Goal: Task Accomplishment & Management: Manage account settings

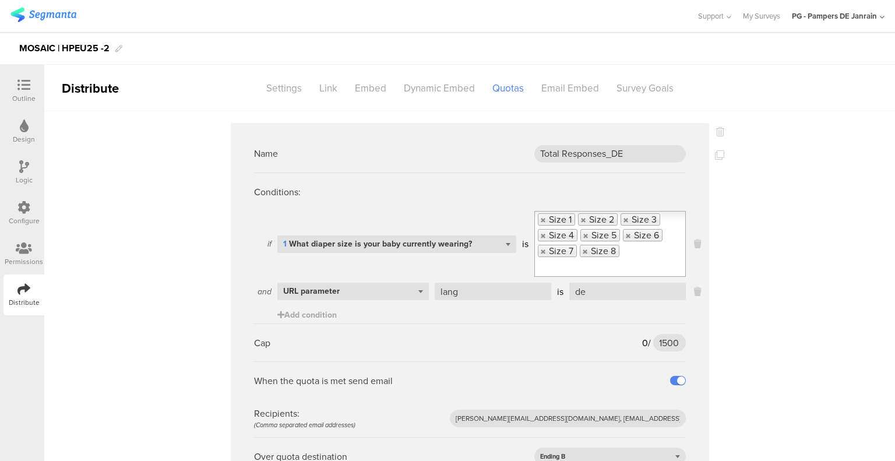
click at [36, 72] on div "Outline" at bounding box center [23, 90] width 41 height 41
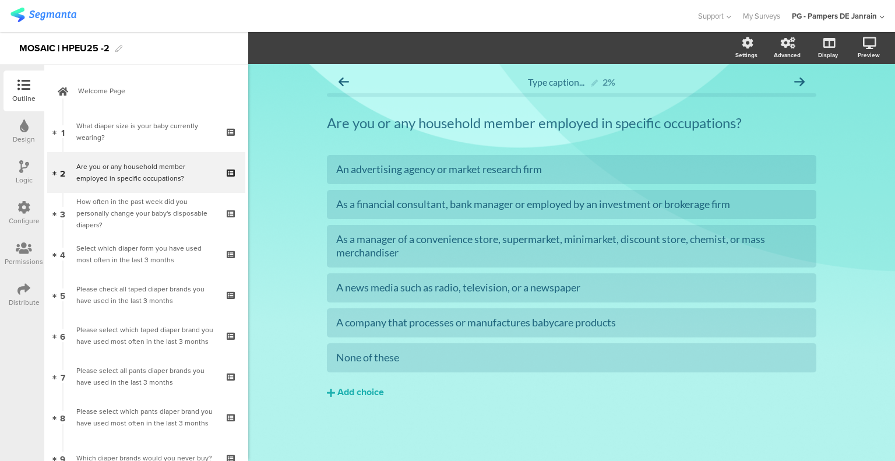
click at [19, 172] on icon at bounding box center [24, 166] width 10 height 13
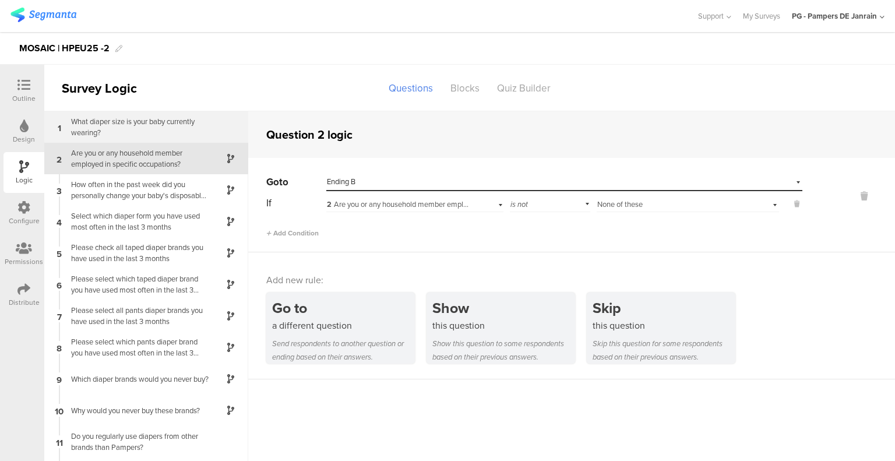
click at [161, 123] on div "What diaper size is your baby currently wearing?" at bounding box center [137, 127] width 146 height 22
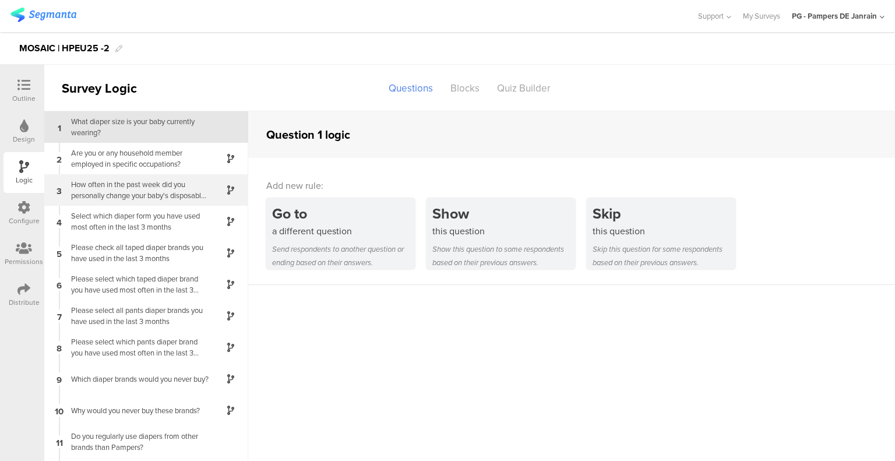
click at [148, 190] on div "How often in the past week did you personally change your baby's disposable dia…" at bounding box center [137, 190] width 146 height 22
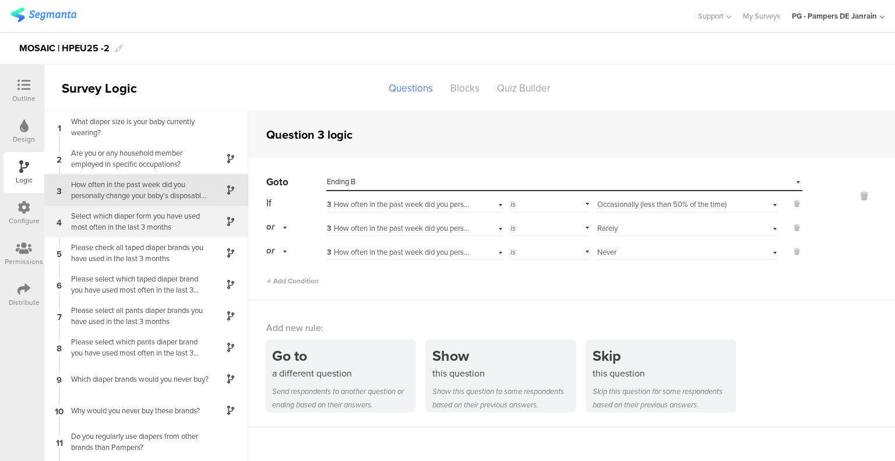
click at [175, 224] on div "Select which diaper form you have used most often in the last 3 months" at bounding box center [137, 221] width 146 height 22
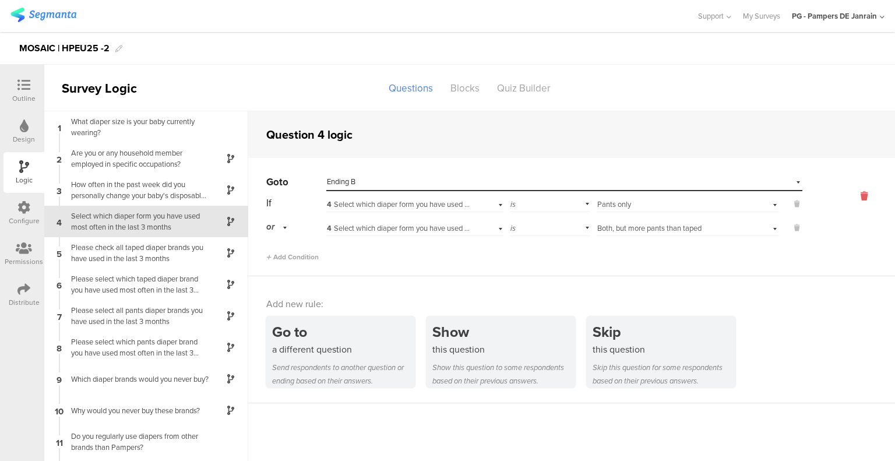
click at [853, 196] on icon at bounding box center [864, 195] width 28 height 13
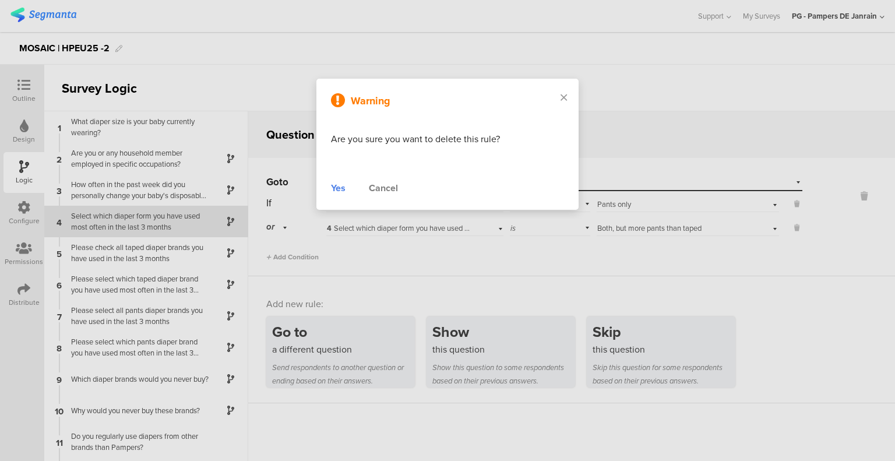
click at [347, 191] on div "Yes Cancel" at bounding box center [447, 188] width 233 height 14
click at [343, 190] on div "Yes" at bounding box center [338, 188] width 15 height 14
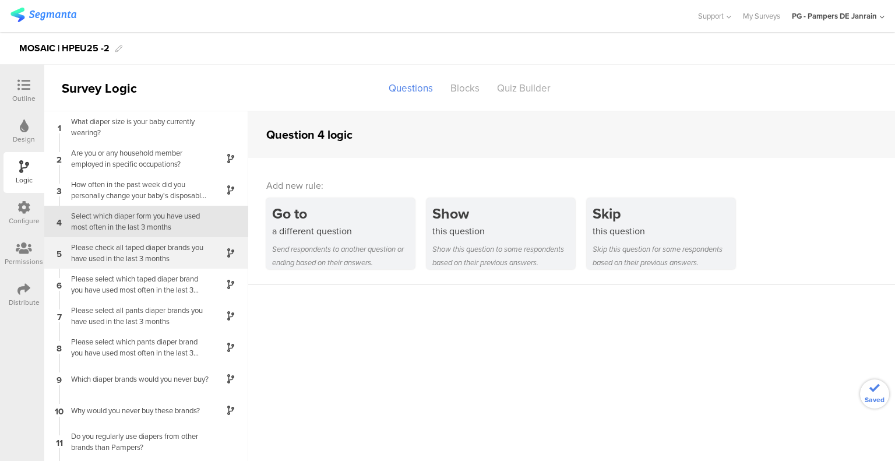
click at [135, 253] on div "Please check all taped diaper brands you have used in the last 3 months" at bounding box center [137, 253] width 146 height 22
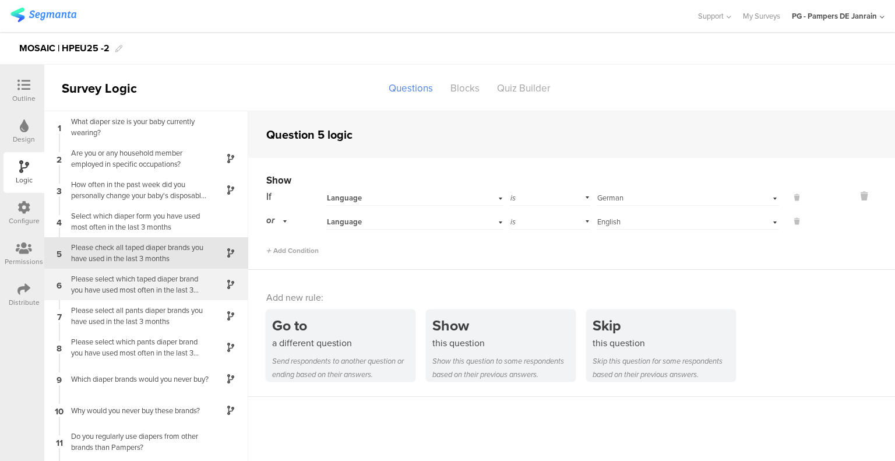
click at [168, 284] on div "Please select which taped diaper brand you have used most often in the last 3 m…" at bounding box center [137, 284] width 146 height 22
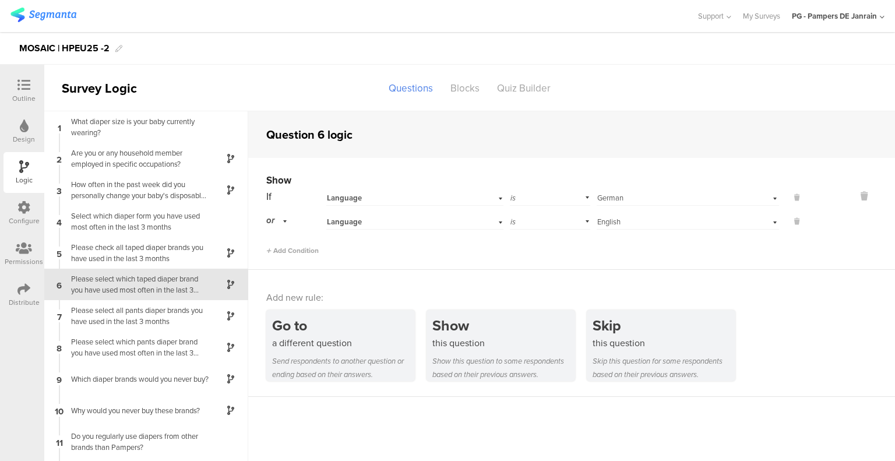
scroll to position [21, 0]
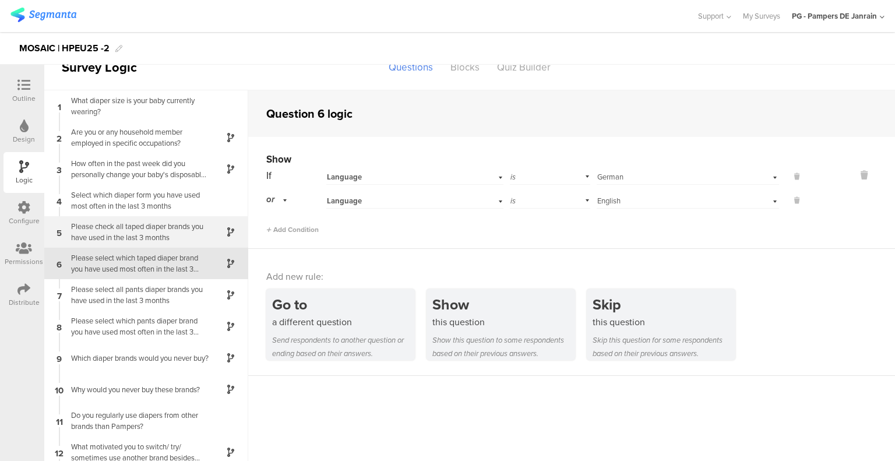
click at [160, 237] on div "Please check all taped diaper brands you have used in the last 3 months" at bounding box center [137, 232] width 146 height 22
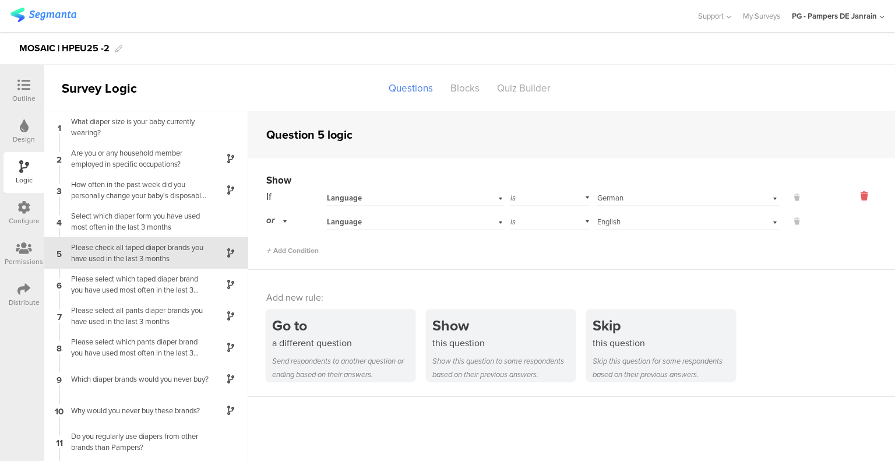
click at [858, 194] on icon at bounding box center [864, 195] width 28 height 13
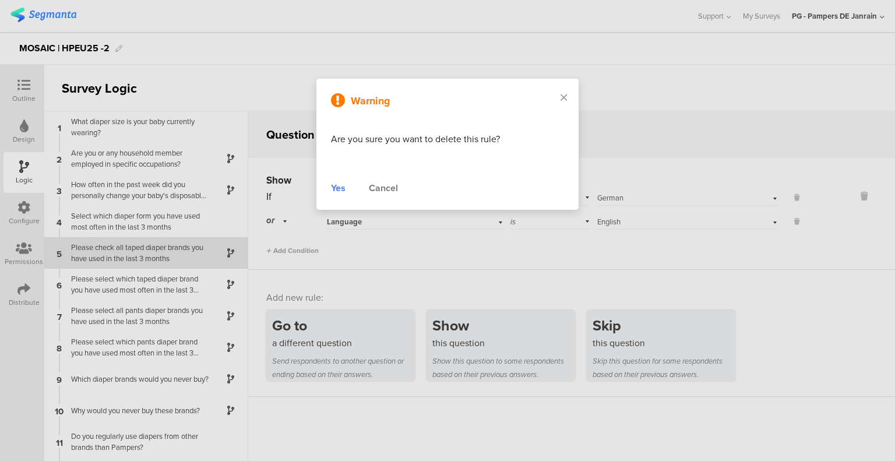
click at [337, 192] on div "Yes" at bounding box center [338, 188] width 15 height 14
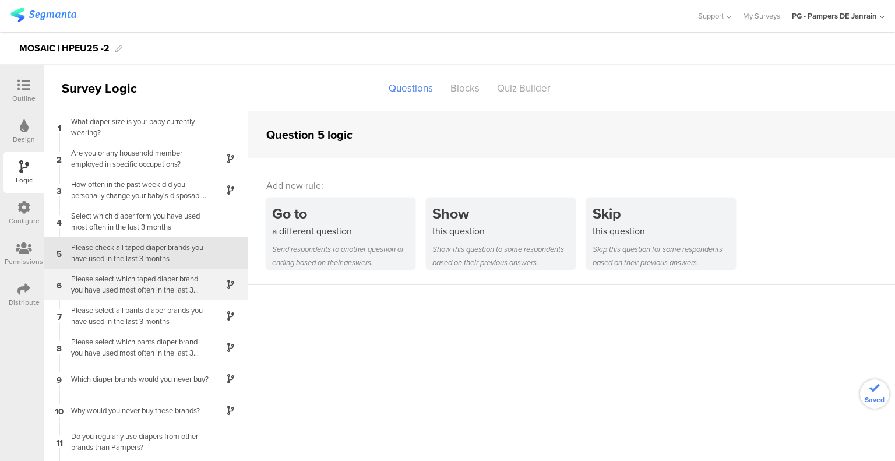
click at [151, 279] on div "Please select which taped diaper brand you have used most often in the last 3 m…" at bounding box center [137, 284] width 146 height 22
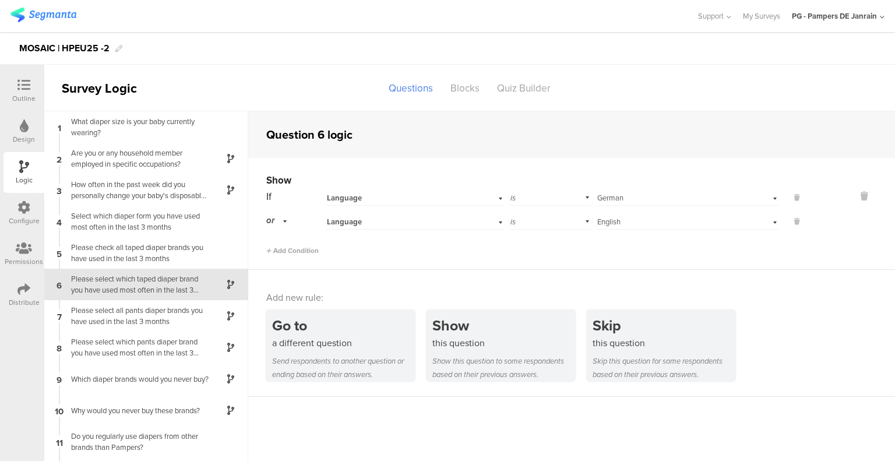
scroll to position [21, 0]
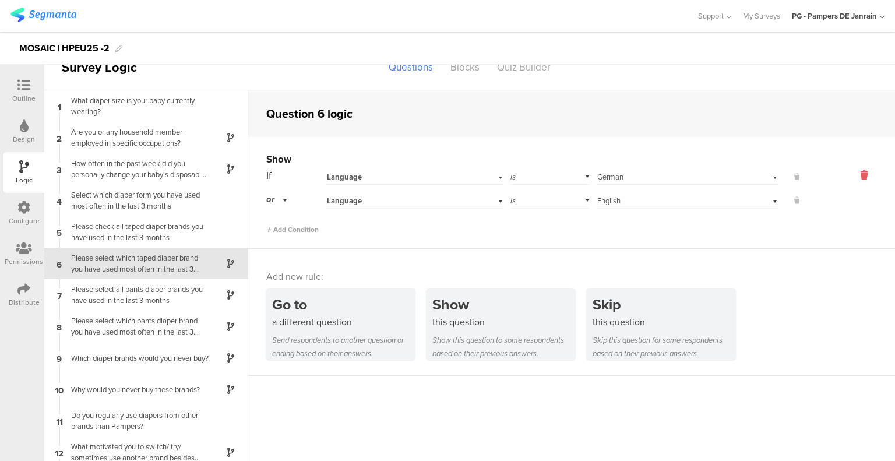
click at [856, 174] on icon at bounding box center [864, 174] width 28 height 13
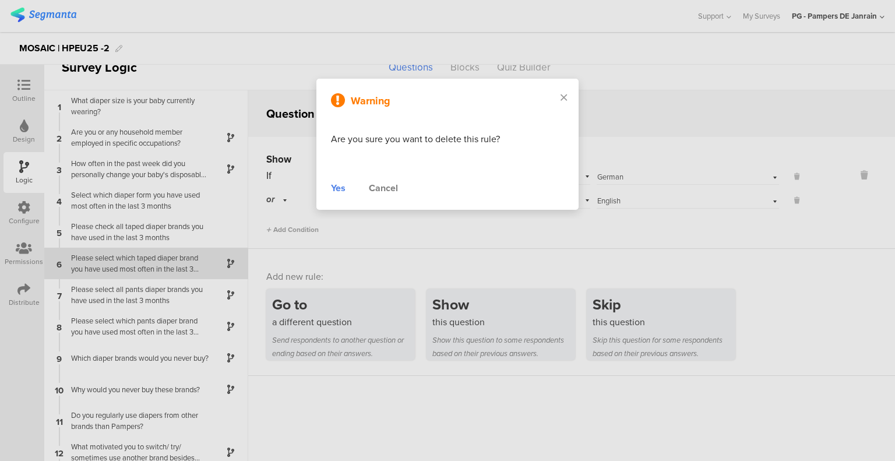
click at [347, 188] on div "Yes Cancel" at bounding box center [447, 188] width 233 height 14
click at [343, 190] on div "Yes" at bounding box center [338, 188] width 15 height 14
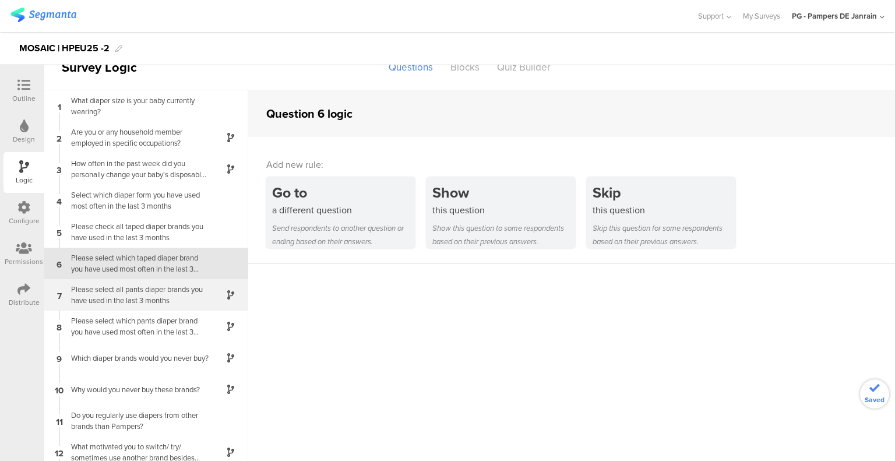
click at [140, 294] on div "Please select all pants diaper brands you have used in the last 3 months" at bounding box center [137, 295] width 146 height 22
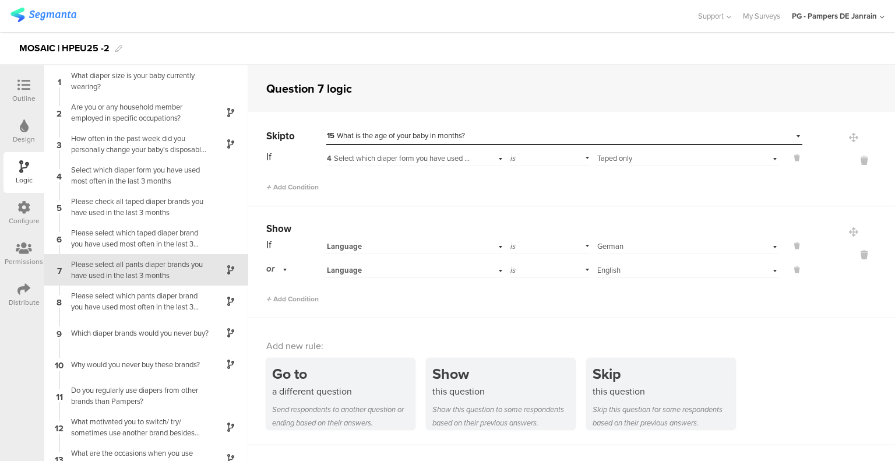
scroll to position [6, 0]
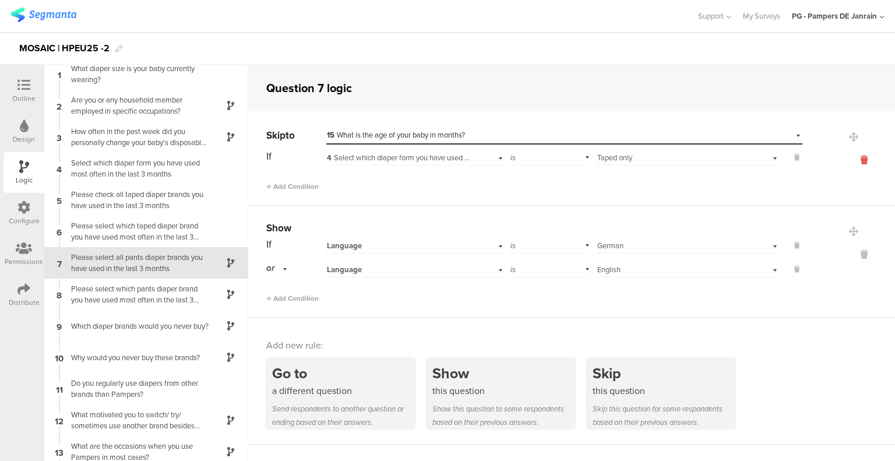
click at [857, 158] on icon at bounding box center [864, 159] width 28 height 13
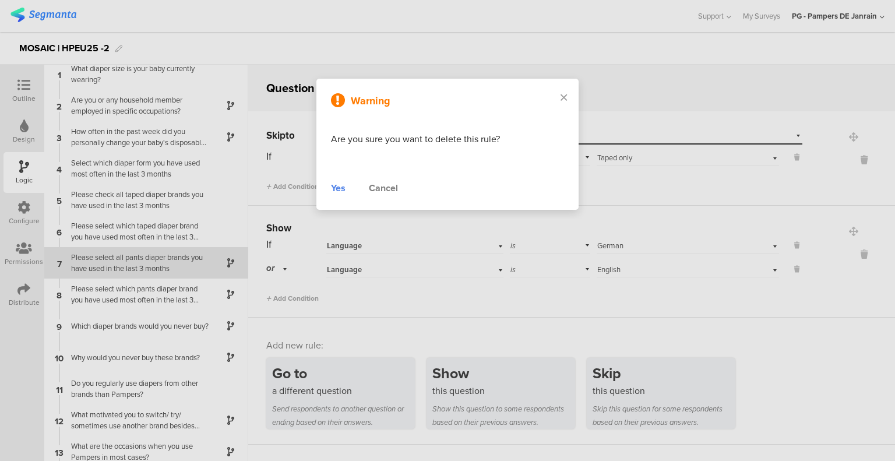
click at [395, 186] on div "Cancel" at bounding box center [383, 188] width 29 height 14
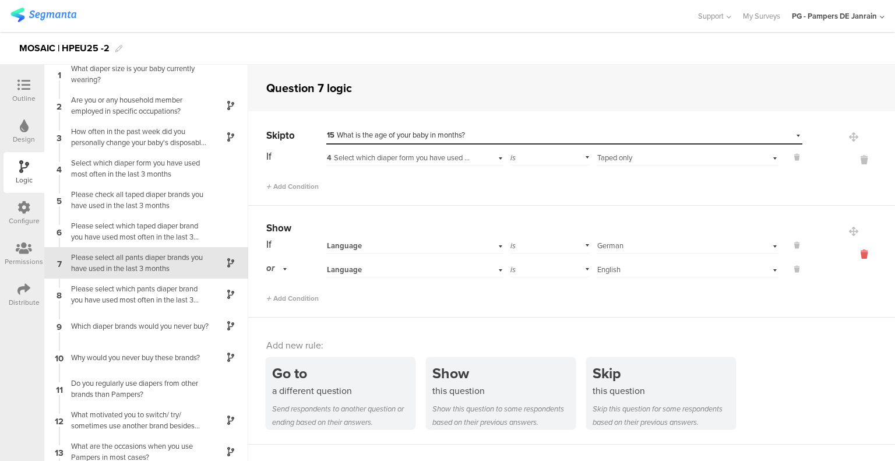
click at [850, 254] on icon at bounding box center [864, 254] width 28 height 13
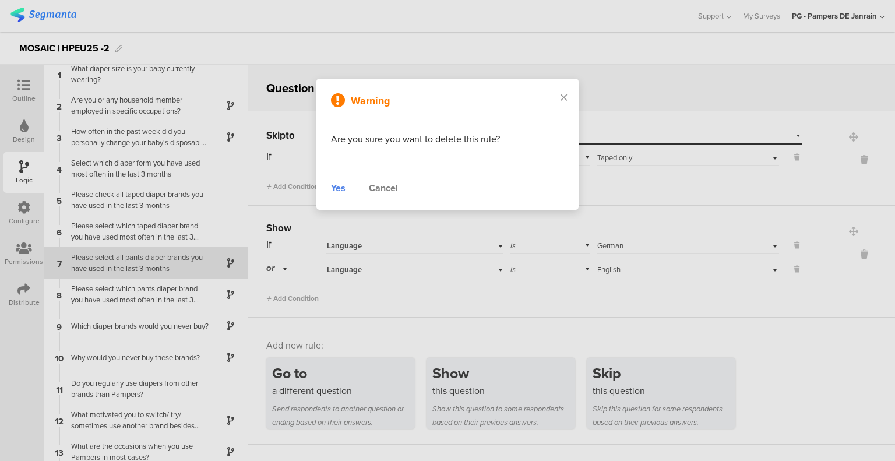
click at [330, 185] on div "Warning Are you sure you want to delete this rule? Yes Cancel" at bounding box center [447, 144] width 262 height 131
click at [340, 190] on div "Yes" at bounding box center [338, 188] width 15 height 14
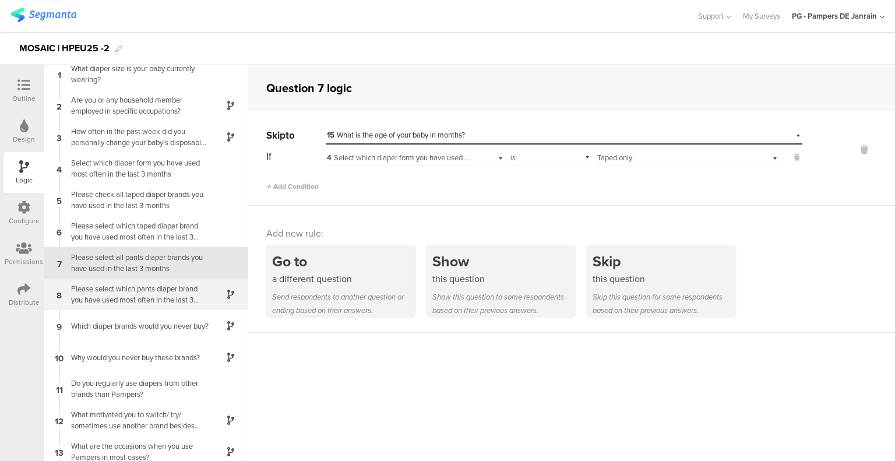
click at [116, 293] on div "Please select which pants diaper brand you have used most often in the last 3 m…" at bounding box center [137, 294] width 146 height 22
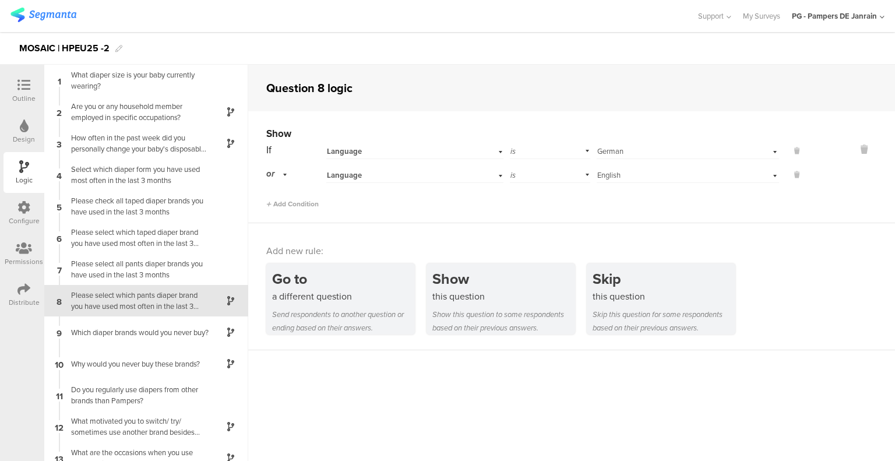
scroll to position [37, 0]
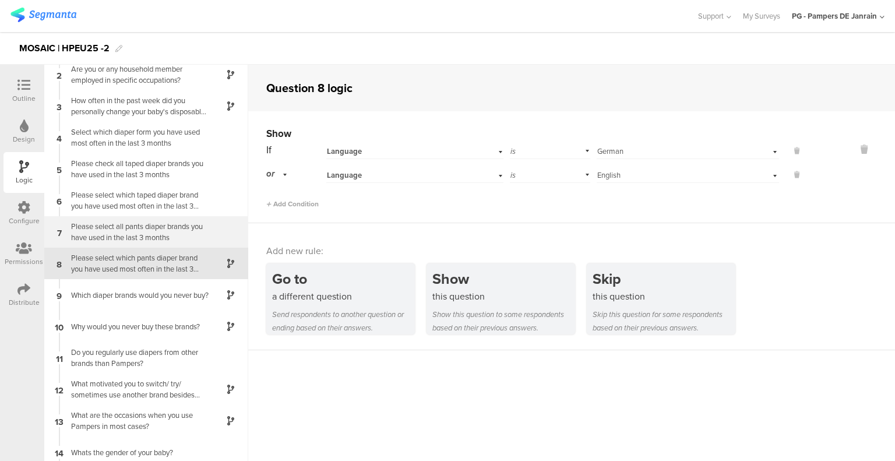
click at [146, 234] on div "Please select all pants diaper brands you have used in the last 3 months" at bounding box center [137, 232] width 146 height 22
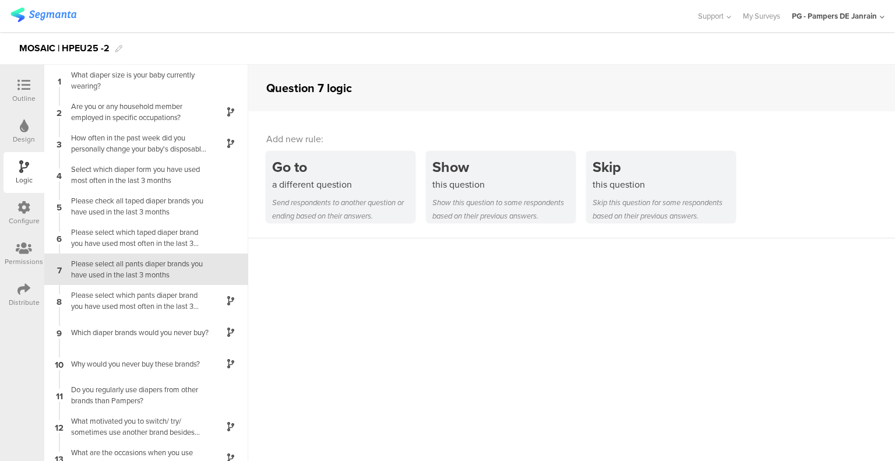
scroll to position [6, 0]
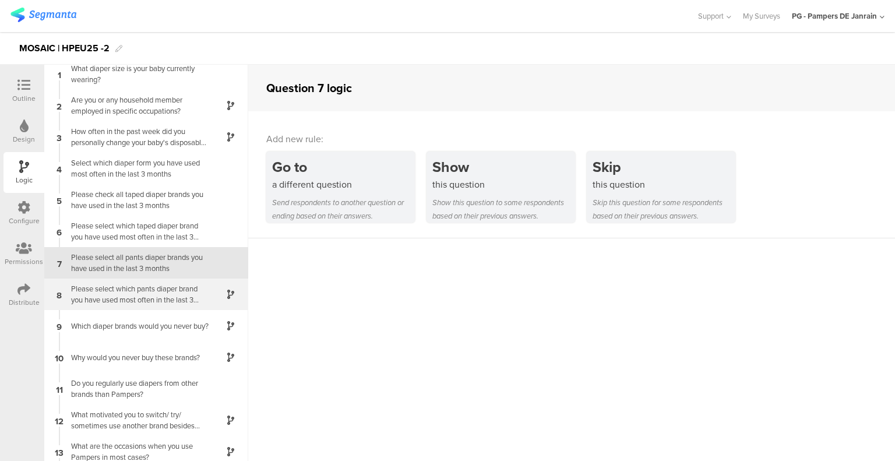
click at [136, 292] on div "Please select which pants diaper brand you have used most often in the last 3 m…" at bounding box center [137, 294] width 146 height 22
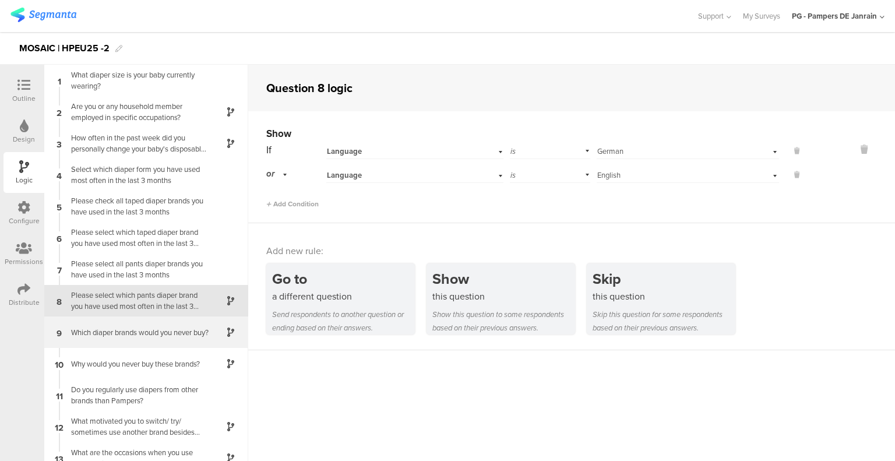
scroll to position [37, 0]
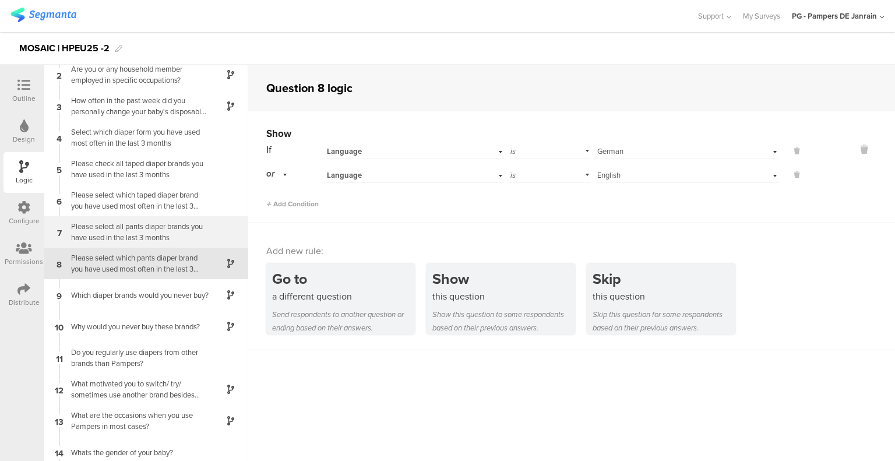
click at [167, 229] on div "Please select all pants diaper brands you have used in the last 3 months" at bounding box center [137, 232] width 146 height 22
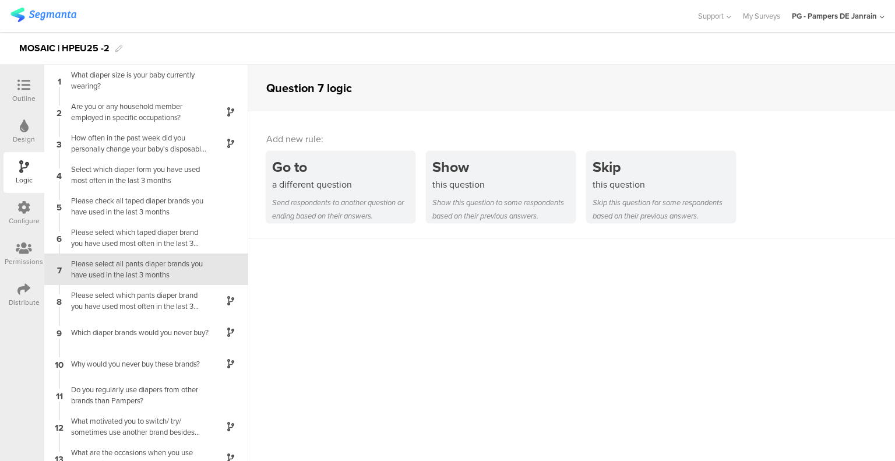
scroll to position [6, 0]
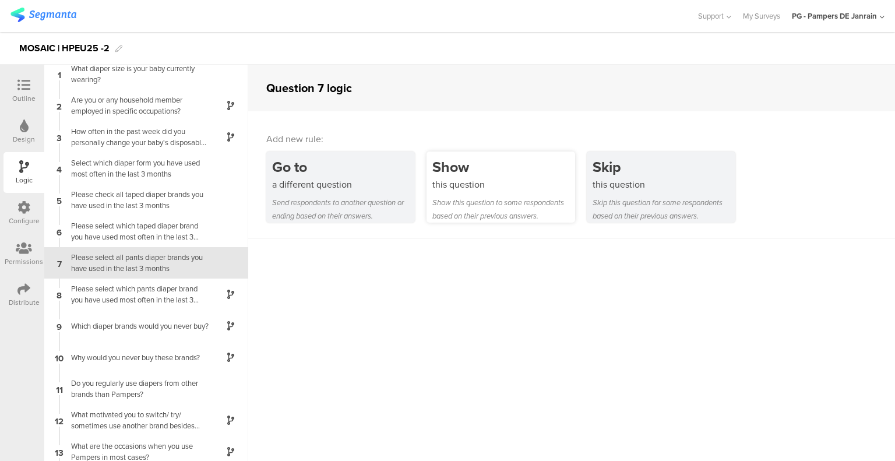
click at [531, 186] on div "this question" at bounding box center [503, 184] width 143 height 13
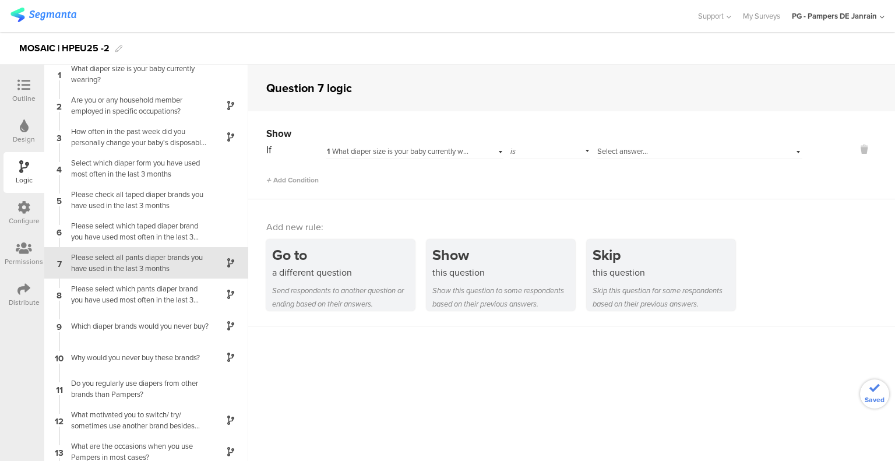
click at [457, 153] on span "1 What diaper size is your baby currently wearing?" at bounding box center [407, 151] width 160 height 11
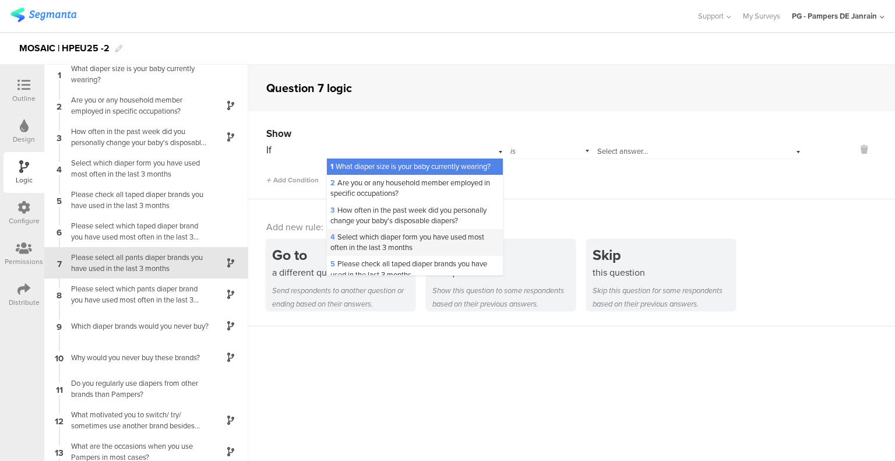
click at [400, 253] on span "4 Select which diaper form you have used most often in the last 3 months" at bounding box center [407, 242] width 154 height 22
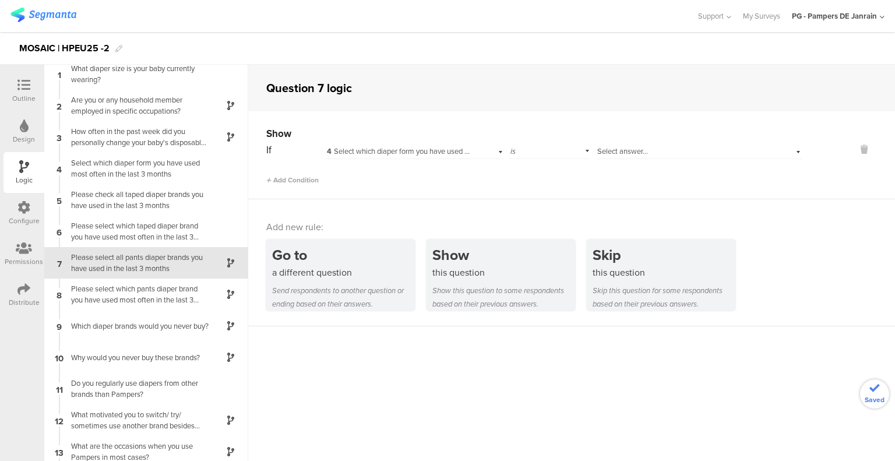
click at [541, 155] on div "is" at bounding box center [550, 150] width 80 height 18
click at [659, 151] on div "Select answer..." at bounding box center [682, 151] width 171 height 10
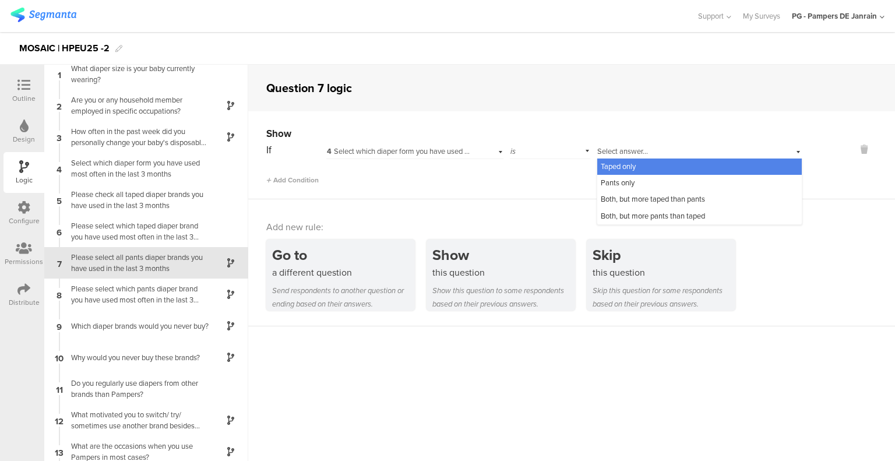
click at [532, 149] on div "is" at bounding box center [550, 150] width 80 height 18
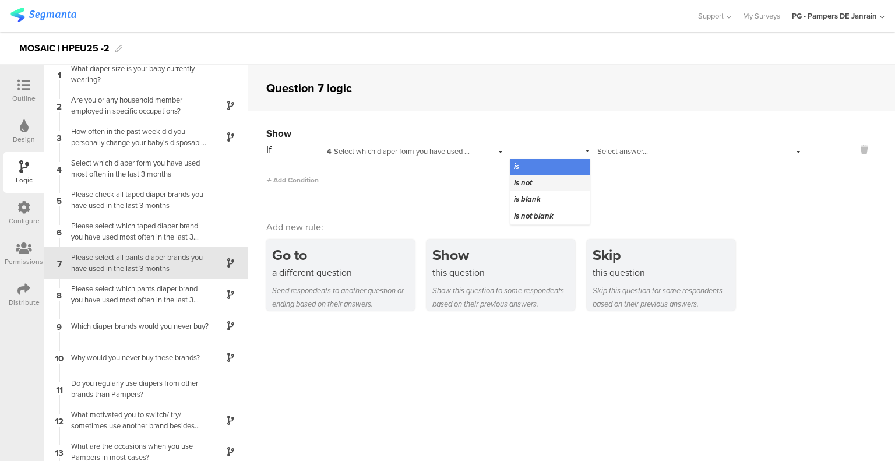
click at [524, 184] on span "is not" at bounding box center [523, 182] width 18 height 11
click at [607, 151] on span "Select answer..." at bounding box center [622, 151] width 51 height 11
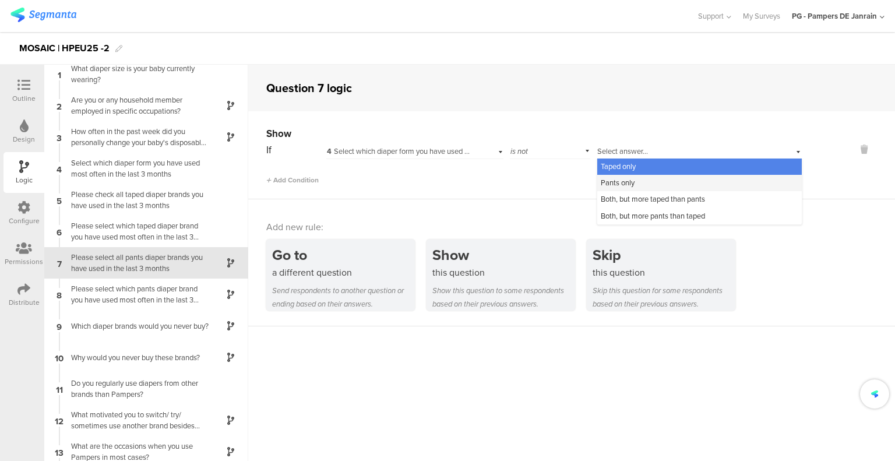
click at [600, 182] on span "Pants only" at bounding box center [617, 182] width 34 height 11
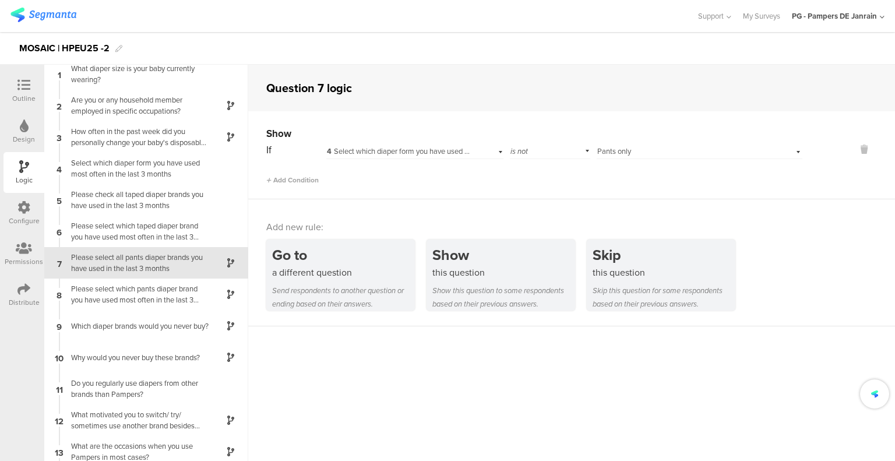
click at [616, 153] on span "Pants only" at bounding box center [614, 151] width 34 height 11
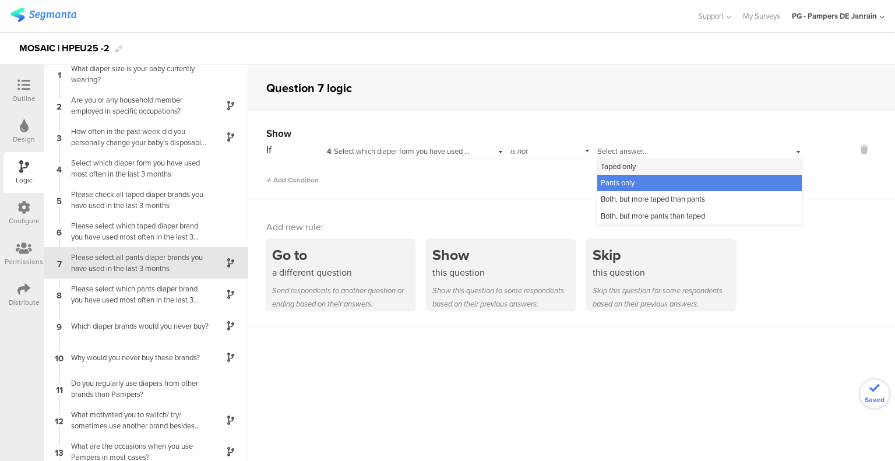
click at [609, 167] on span "Taped only" at bounding box center [617, 166] width 35 height 11
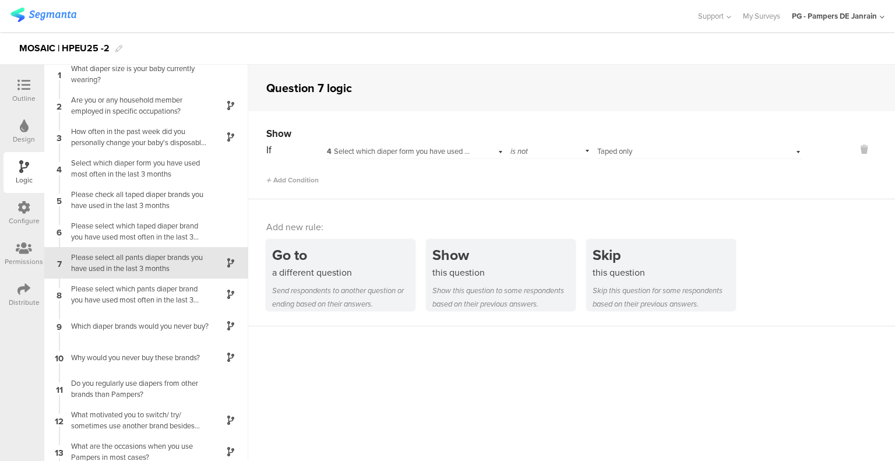
click at [529, 186] on div "Show If 4 Select which diaper form you have used most often in the last 3 month…" at bounding box center [571, 155] width 646 height 88
click at [156, 200] on div "Please check all taped diaper brands you have used in the last 3 months" at bounding box center [137, 200] width 146 height 22
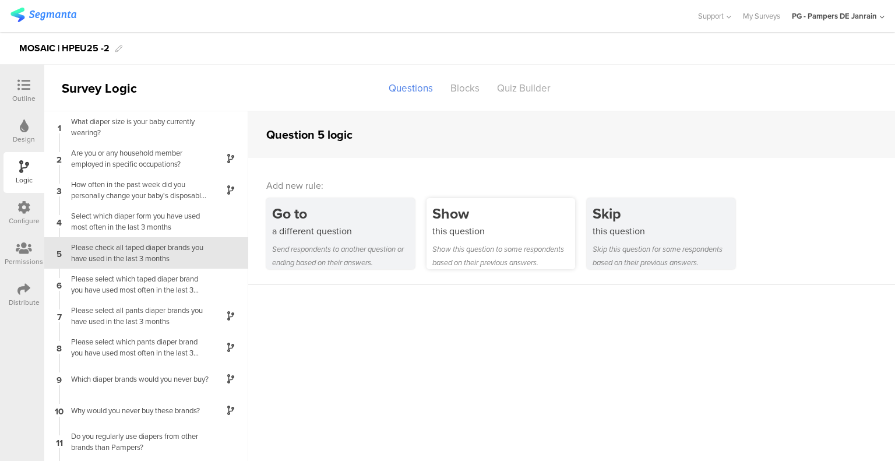
click at [464, 217] on div "Show" at bounding box center [503, 214] width 143 height 22
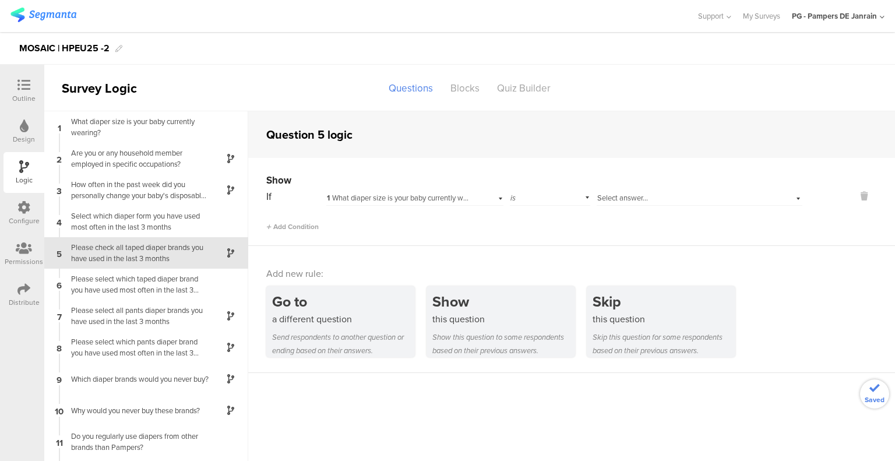
click at [354, 199] on span "1 What diaper size is your baby currently wearing?" at bounding box center [407, 197] width 160 height 11
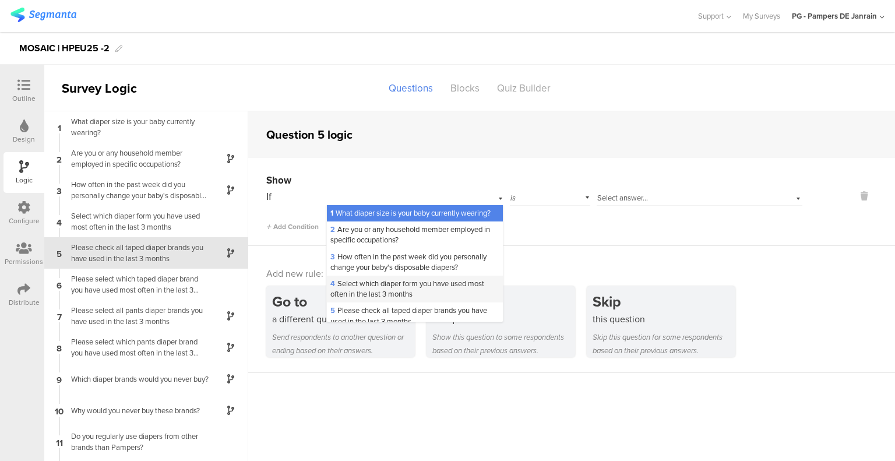
click at [379, 297] on div "4 Select which diaper form you have used most often in the last 3 months" at bounding box center [415, 288] width 176 height 27
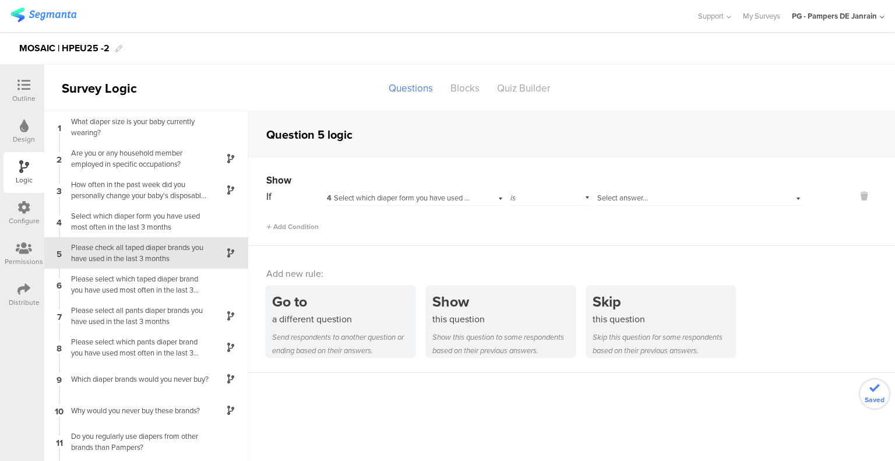
click at [554, 196] on div "is" at bounding box center [550, 197] width 80 height 18
click at [544, 231] on div "is not" at bounding box center [549, 229] width 79 height 16
click at [531, 238] on div "Show If 4 Select which diaper form you have used most often in the last 3 month…" at bounding box center [571, 202] width 646 height 88
click at [519, 204] on div "is not" at bounding box center [550, 197] width 80 height 18
click at [455, 193] on span "4 Select which diaper form you have used most often in the last 3 months" at bounding box center [446, 197] width 238 height 11
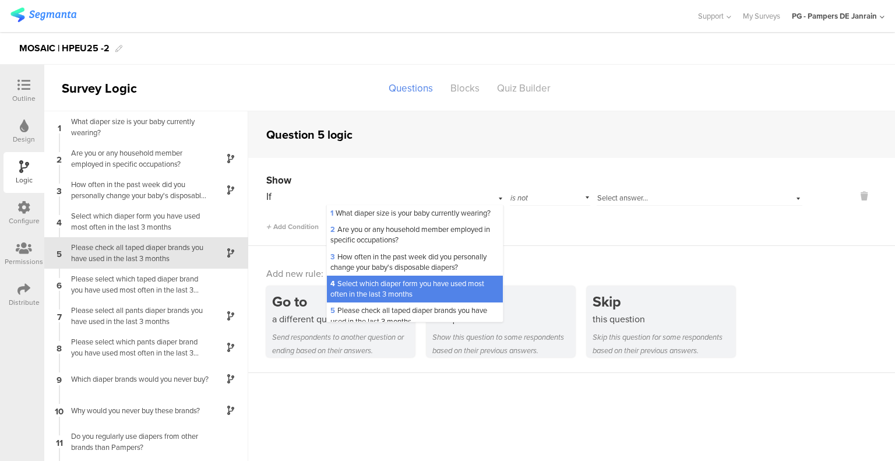
click at [610, 199] on span "Select answer..." at bounding box center [622, 197] width 51 height 11
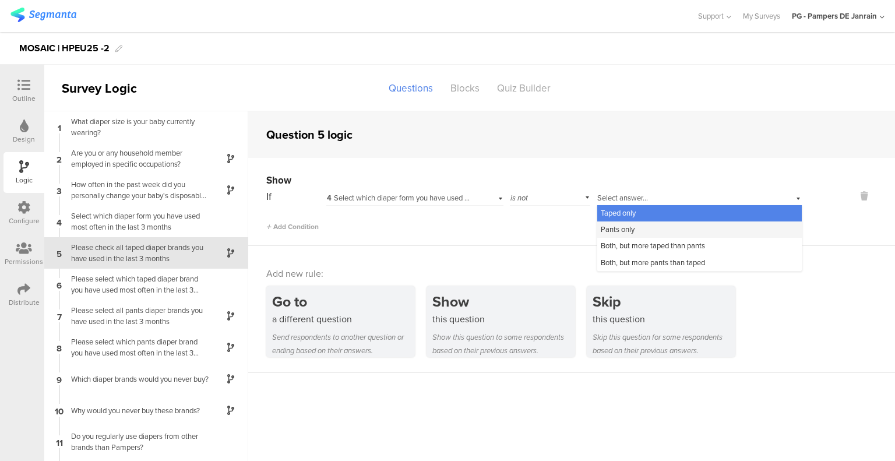
click at [611, 229] on span "Pants only" at bounding box center [617, 229] width 34 height 11
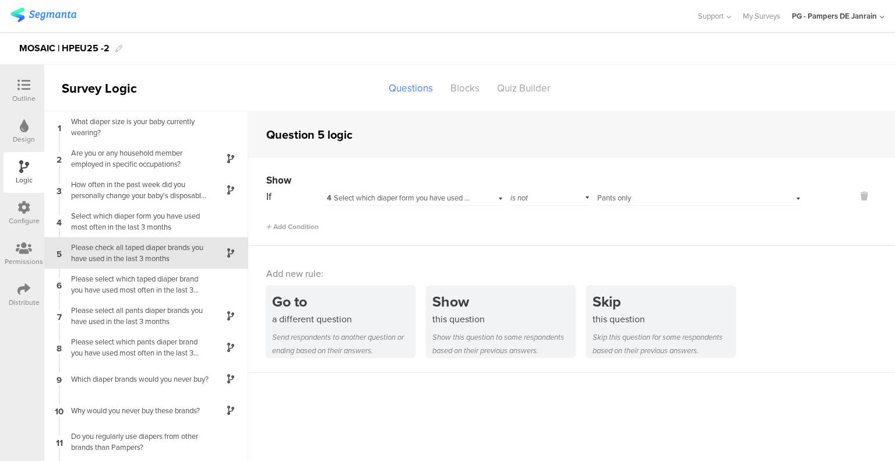
click at [561, 233] on div "Show If 4 Select which diaper form you have used most often in the last 3 month…" at bounding box center [571, 202] width 646 height 88
click at [157, 288] on div "Please select which taped diaper brand you have used most often in the last 3 m…" at bounding box center [137, 284] width 146 height 22
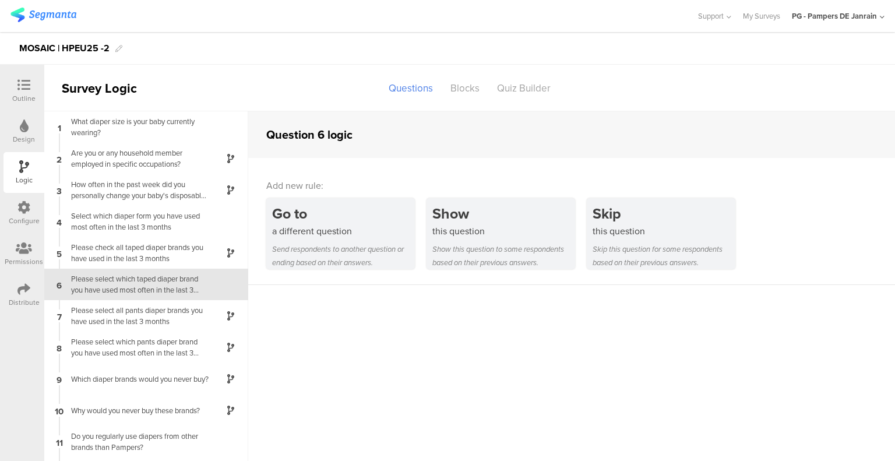
scroll to position [21, 0]
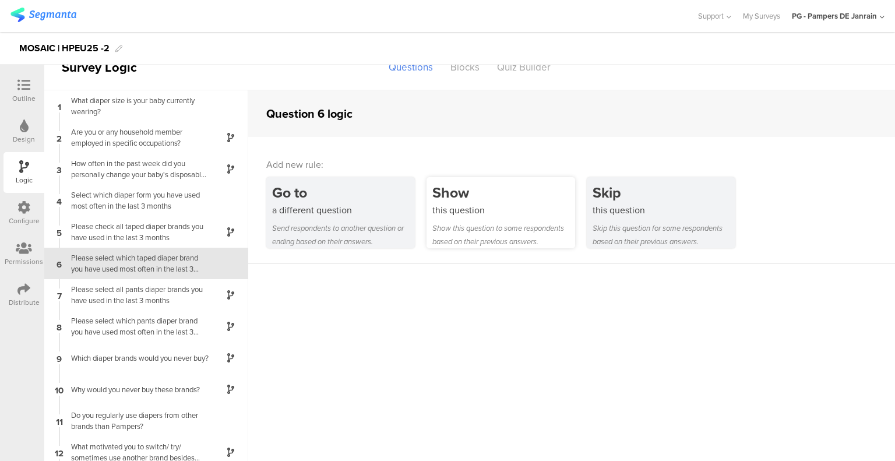
click at [517, 228] on div "Show this question to some respondents based on their previous answers." at bounding box center [503, 234] width 143 height 27
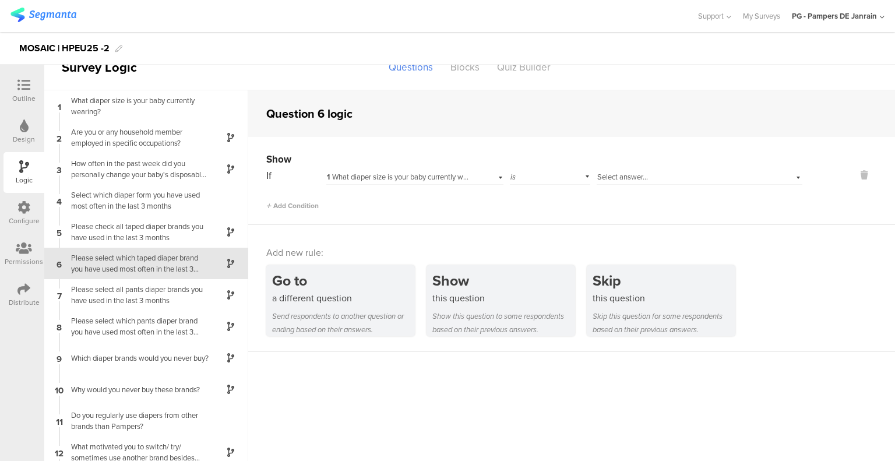
click at [432, 174] on span "1 What diaper size is your baby currently wearing?" at bounding box center [407, 176] width 160 height 11
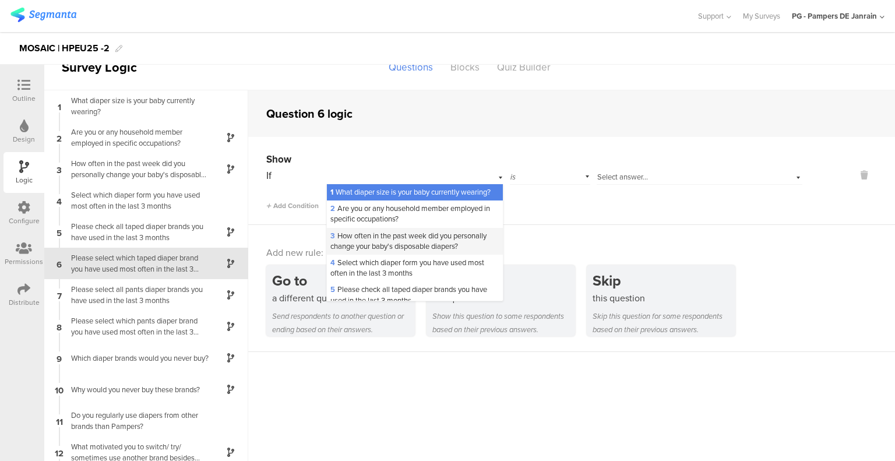
scroll to position [58, 0]
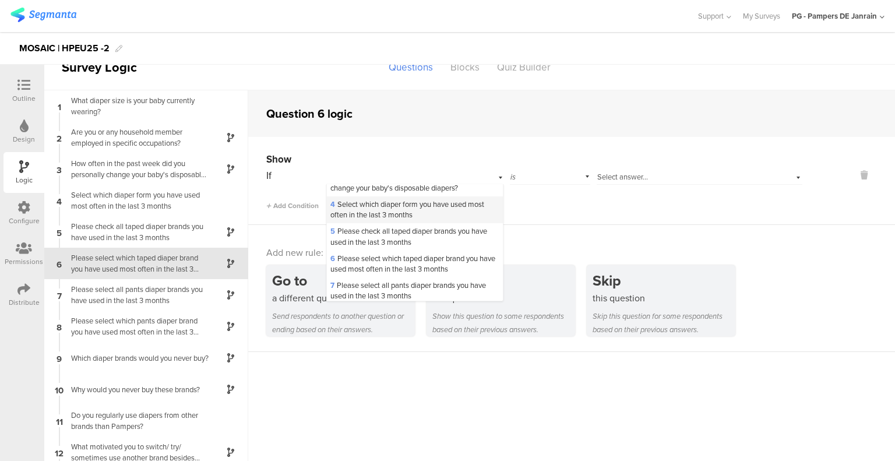
click at [380, 220] on span "4 Select which diaper form you have used most often in the last 3 months" at bounding box center [407, 210] width 154 height 22
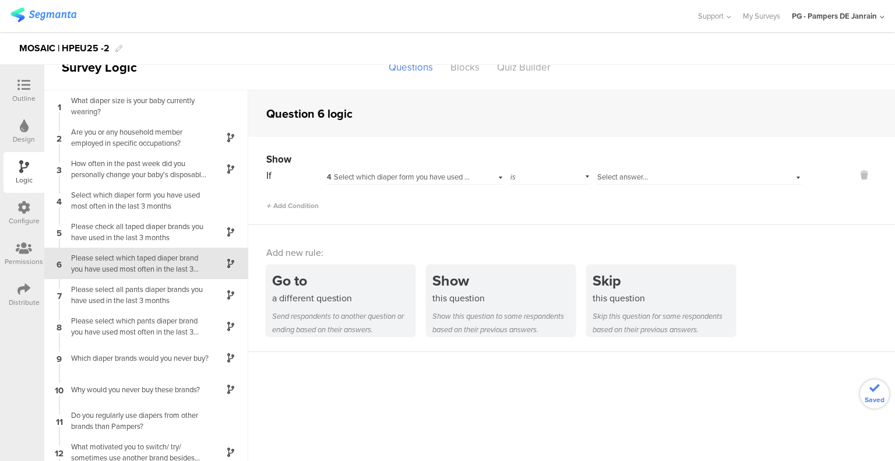
click at [551, 180] on div "is" at bounding box center [550, 176] width 80 height 18
click at [538, 205] on div "is not" at bounding box center [549, 208] width 79 height 16
click at [609, 178] on span "Select answer..." at bounding box center [622, 176] width 51 height 11
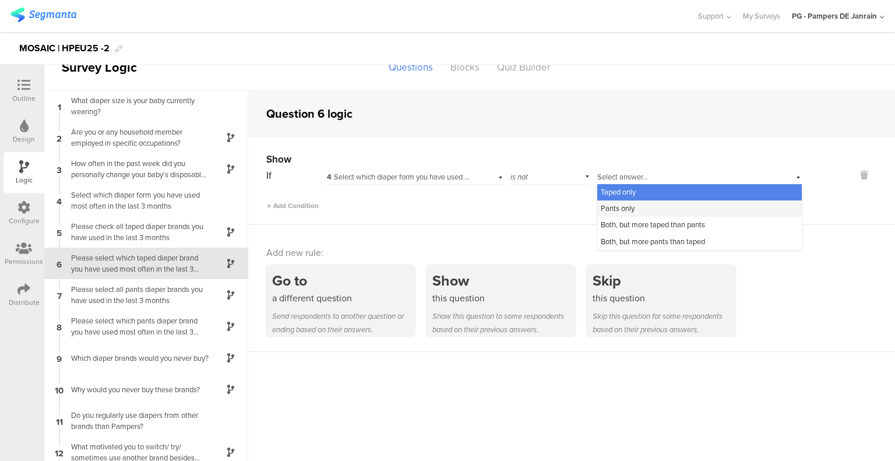
click at [608, 207] on span "Pants only" at bounding box center [617, 208] width 34 height 11
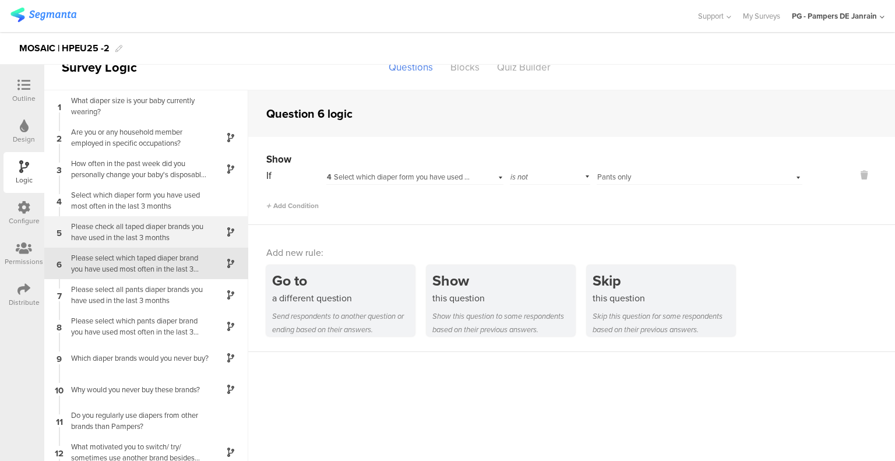
click at [130, 234] on div "Please check all taped diaper brands you have used in the last 3 months" at bounding box center [137, 232] width 146 height 22
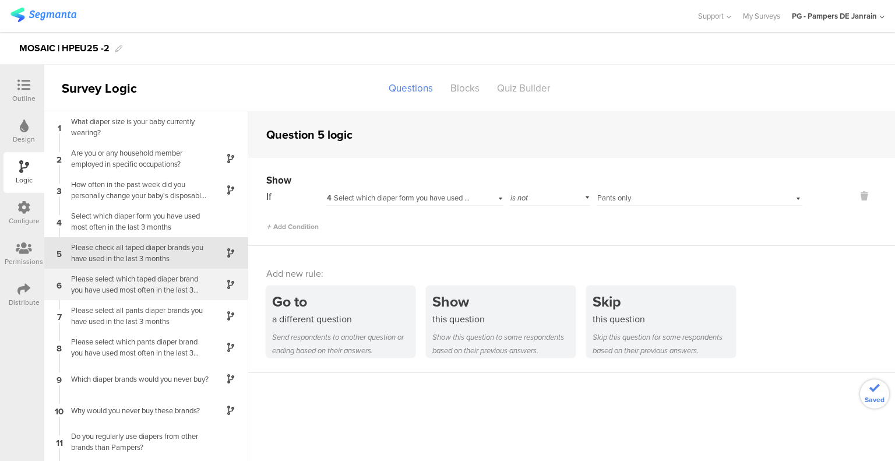
click at [128, 274] on div "Please select which taped diaper brand you have used most often in the last 3 m…" at bounding box center [137, 284] width 146 height 22
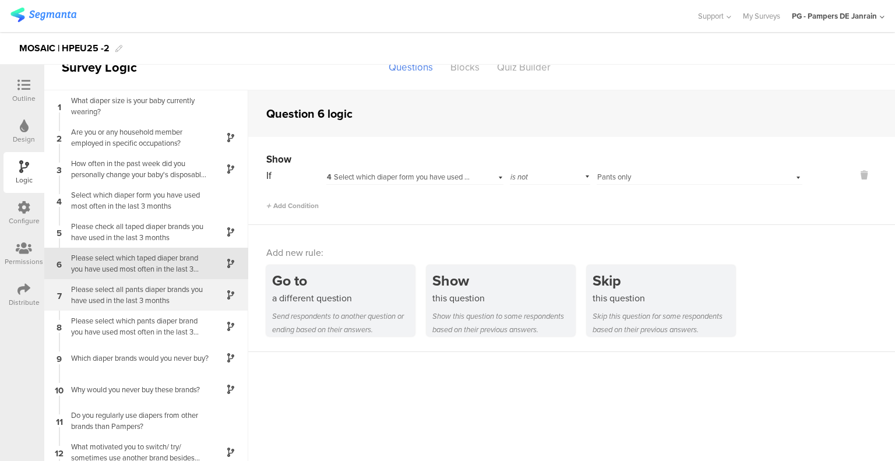
click at [125, 298] on div "Please select all pants diaper brands you have used in the last 3 months" at bounding box center [137, 295] width 146 height 22
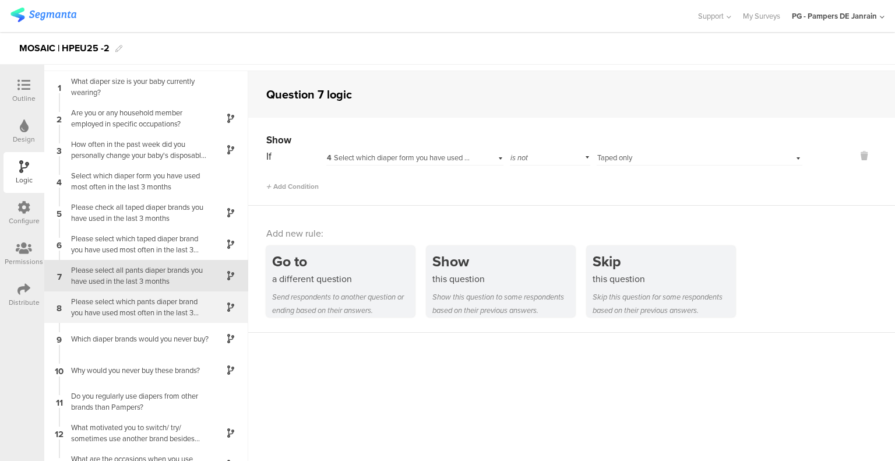
scroll to position [6, 0]
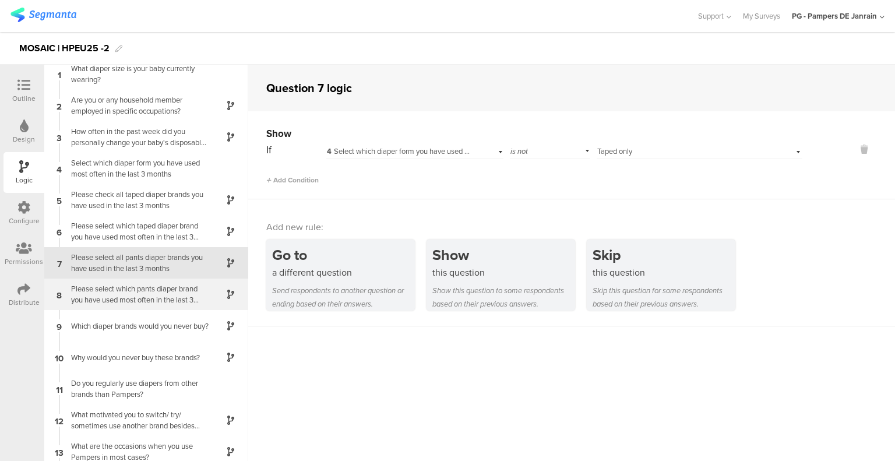
click at [129, 293] on div "Please select which pants diaper brand you have used most often in the last 3 m…" at bounding box center [137, 294] width 146 height 22
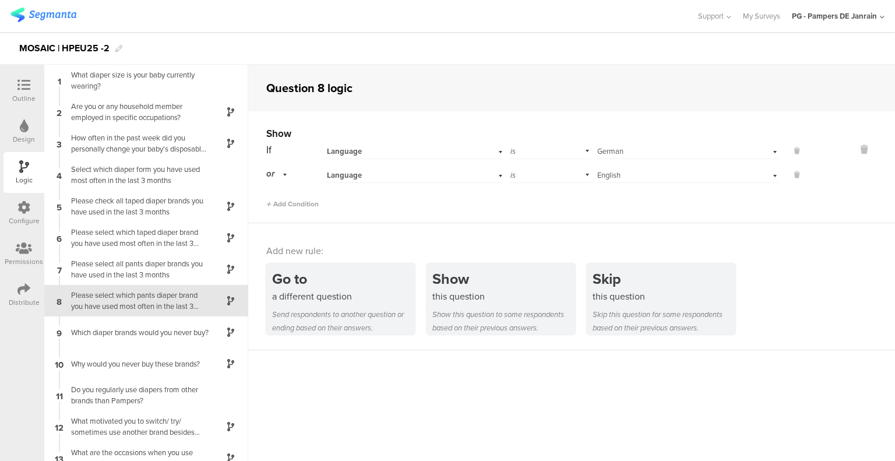
scroll to position [37, 0]
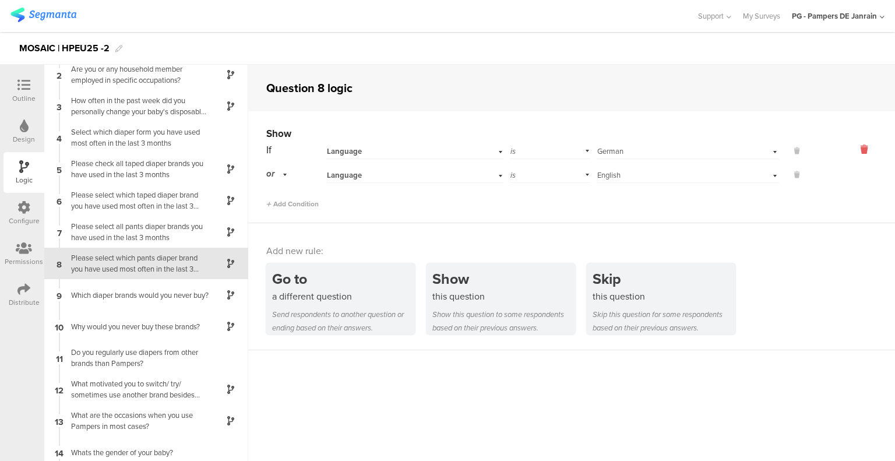
click at [857, 149] on icon at bounding box center [864, 149] width 28 height 13
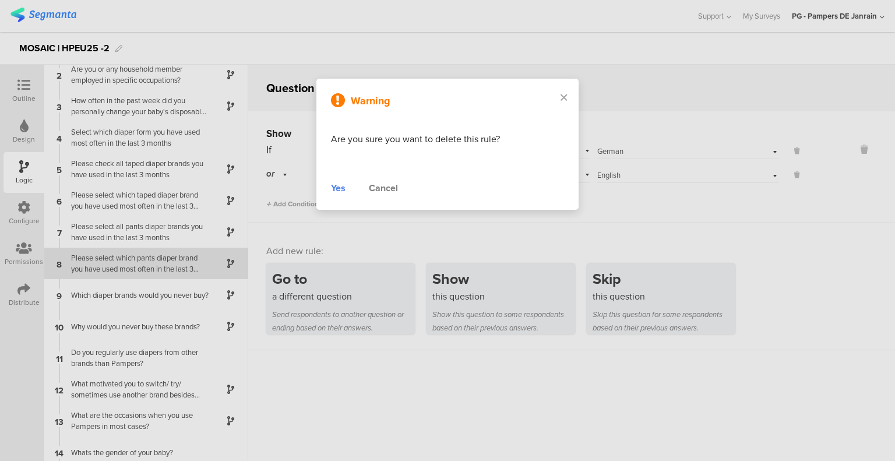
click at [342, 190] on div "Yes" at bounding box center [338, 188] width 15 height 14
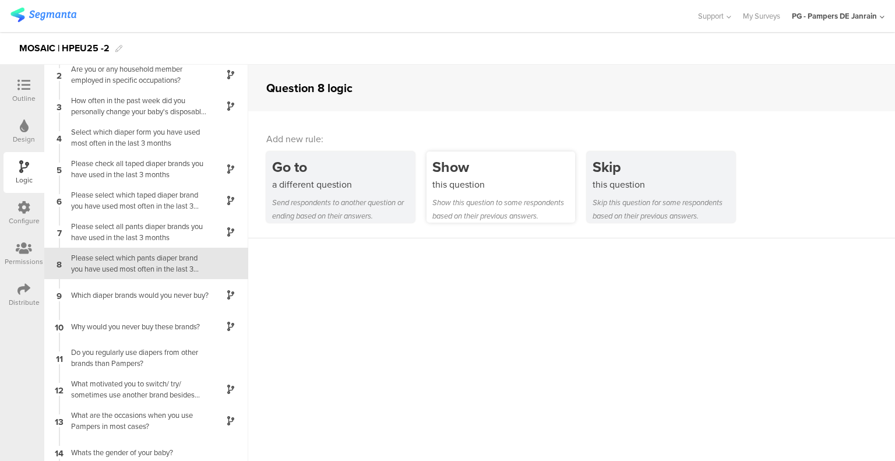
click at [504, 186] on div "this question" at bounding box center [503, 184] width 143 height 13
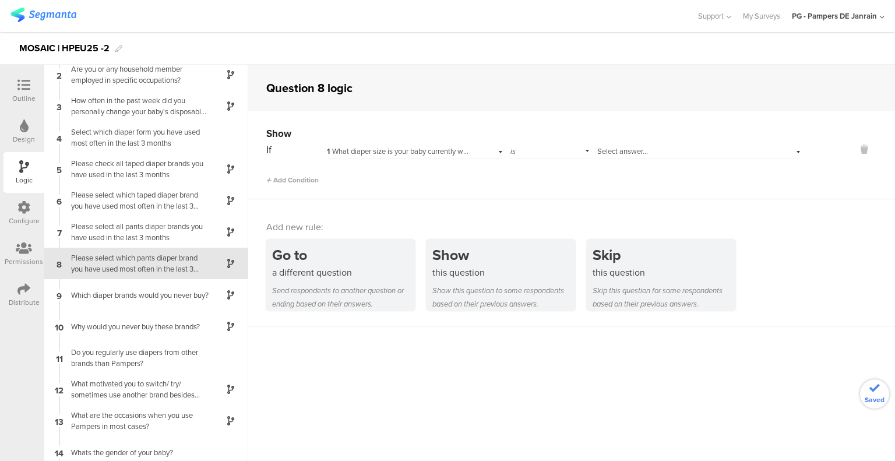
click at [494, 150] on div "1 What diaper size is your baby currently wearing?" at bounding box center [414, 150] width 177 height 18
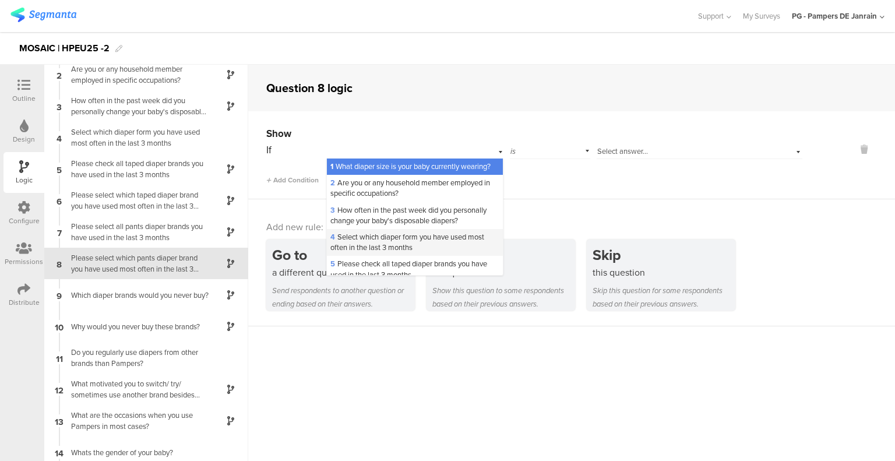
click at [376, 253] on span "4 Select which diaper form you have used most often in the last 3 months" at bounding box center [407, 242] width 154 height 22
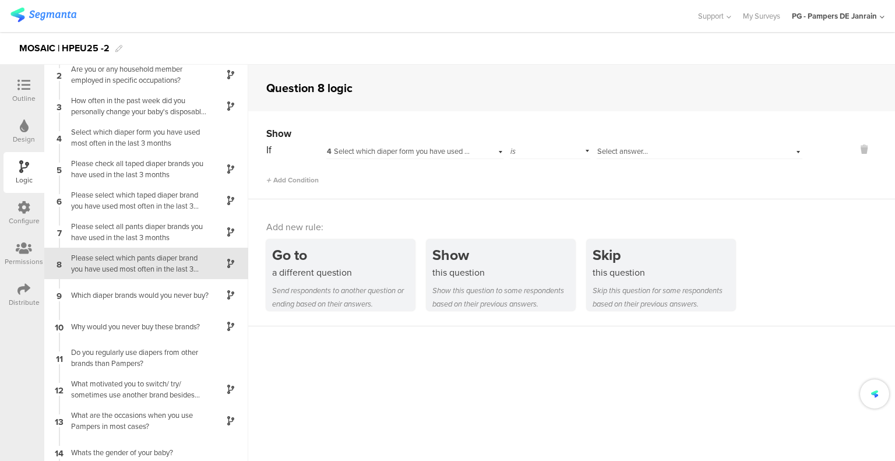
click at [562, 151] on div "is" at bounding box center [550, 150] width 80 height 18
click at [531, 182] on div "is not" at bounding box center [549, 183] width 79 height 16
click at [624, 151] on span "Select answer..." at bounding box center [622, 151] width 51 height 11
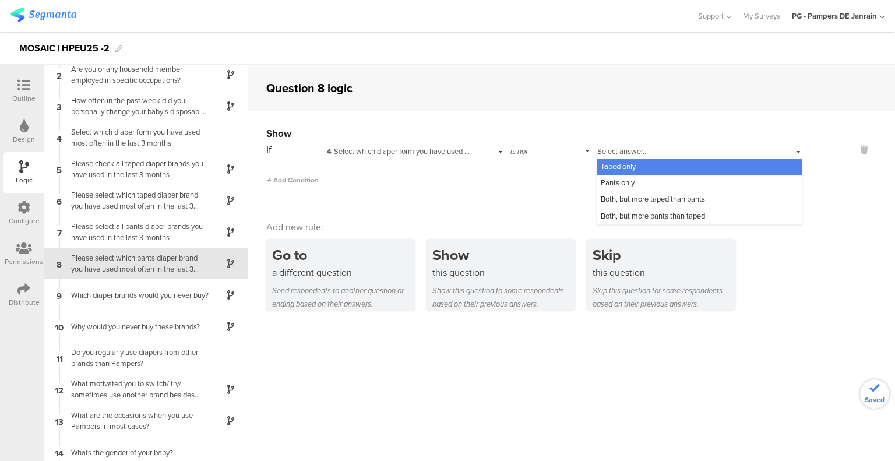
click at [605, 172] on div "Taped only" at bounding box center [699, 166] width 204 height 16
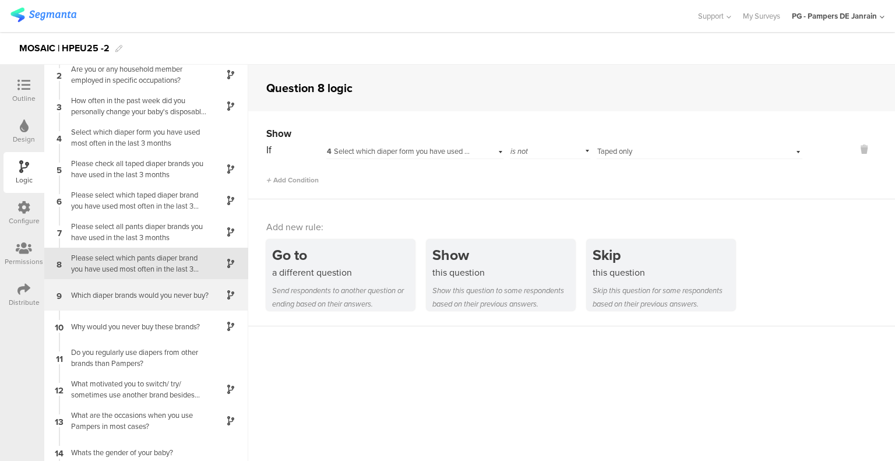
click at [142, 291] on div "Which diaper brands would you never buy?" at bounding box center [137, 294] width 146 height 11
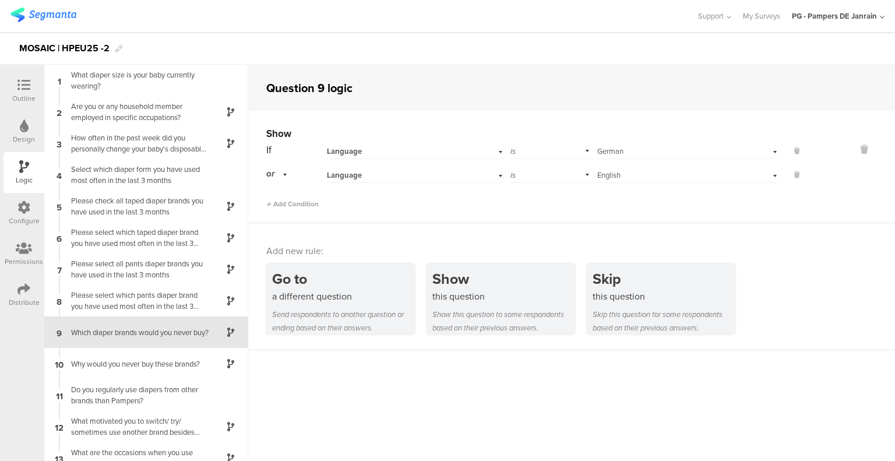
scroll to position [69, 0]
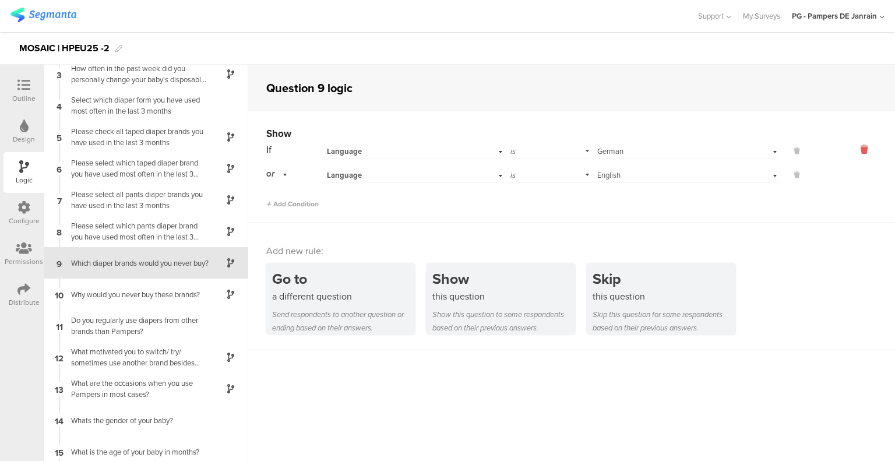
click at [856, 148] on icon at bounding box center [864, 149] width 28 height 13
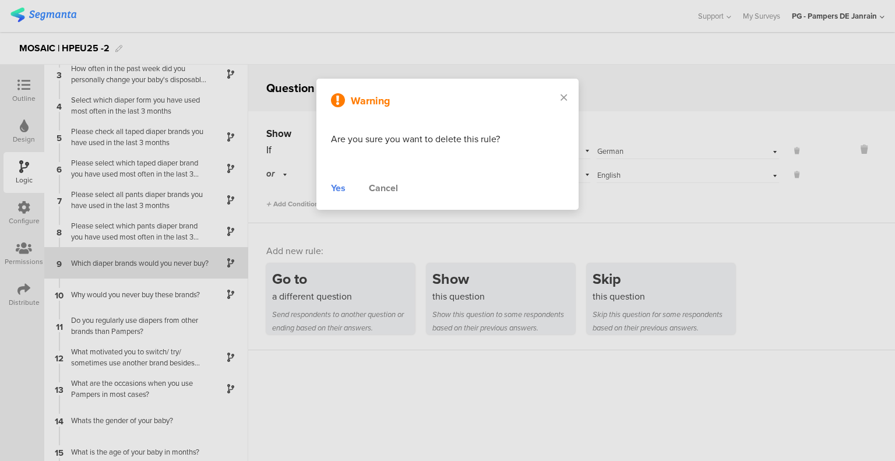
click at [345, 189] on div "Yes Cancel" at bounding box center [447, 188] width 233 height 14
click at [345, 189] on div "Yes" at bounding box center [338, 188] width 15 height 14
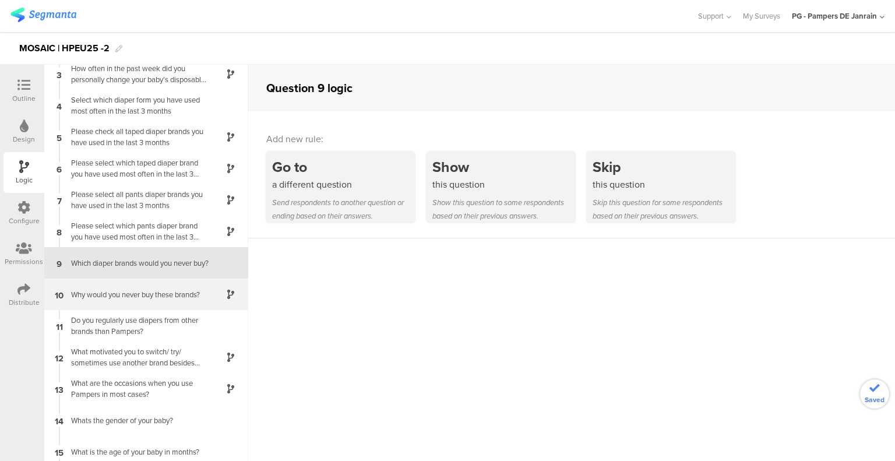
click at [172, 282] on div "10 Why would you never buy these brands?" at bounding box center [146, 293] width 204 height 31
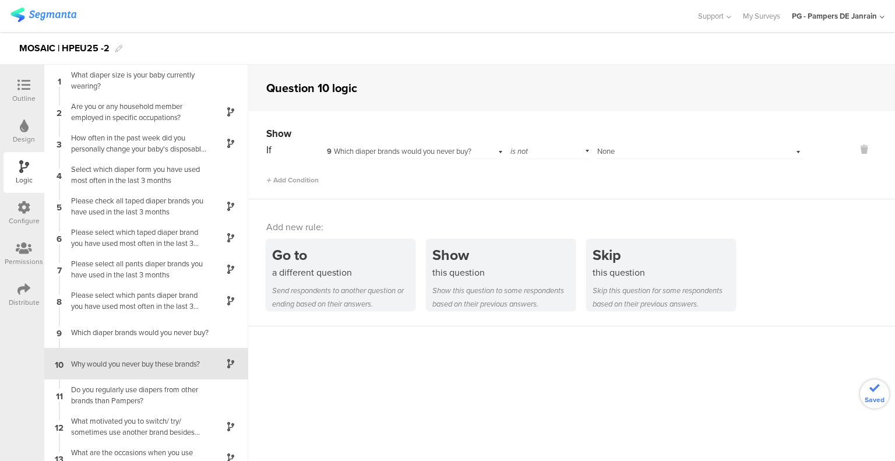
scroll to position [100, 0]
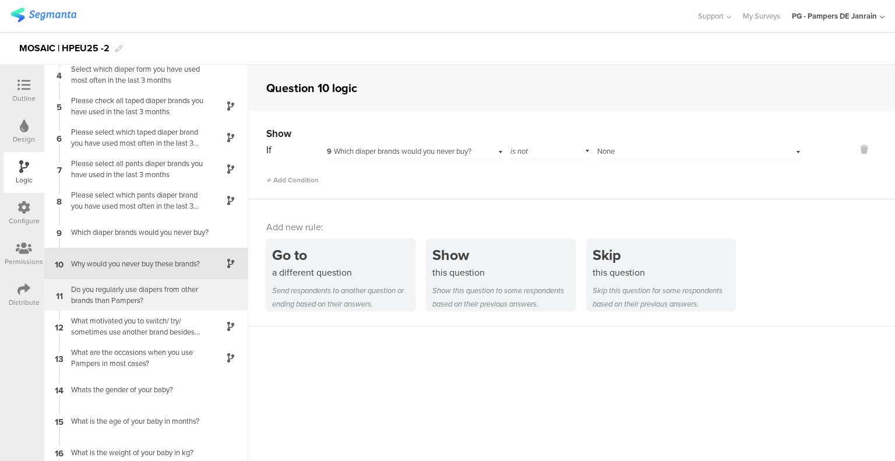
click at [186, 285] on div "Do you regularly use diapers from other brands than Pampers?" at bounding box center [137, 295] width 146 height 22
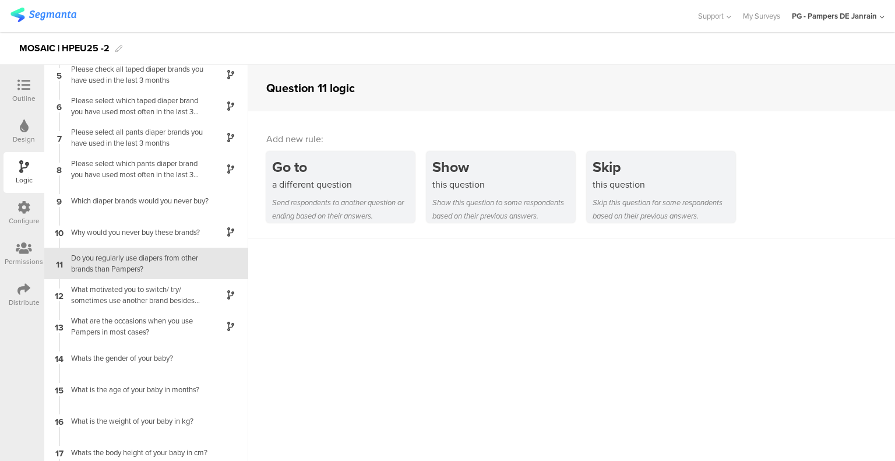
scroll to position [132, 0]
click at [175, 292] on div "What motivated you to switch/ try/ sometimes use another brand besides Pampers?" at bounding box center [137, 294] width 146 height 22
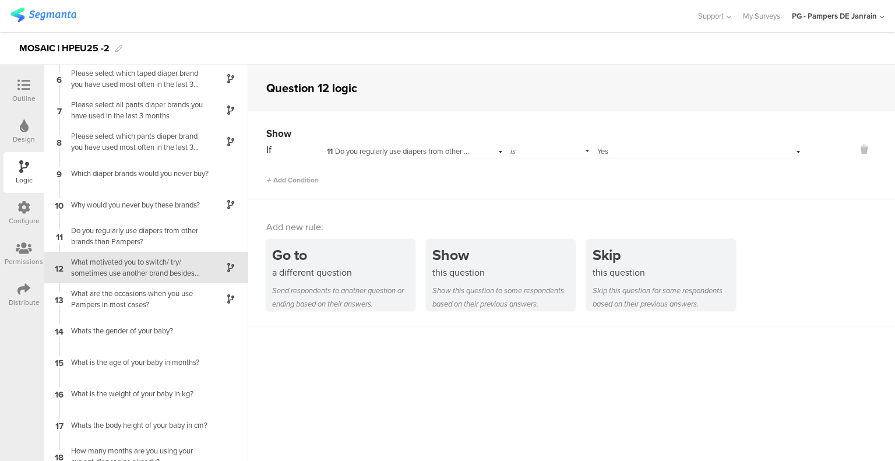
scroll to position [163, 0]
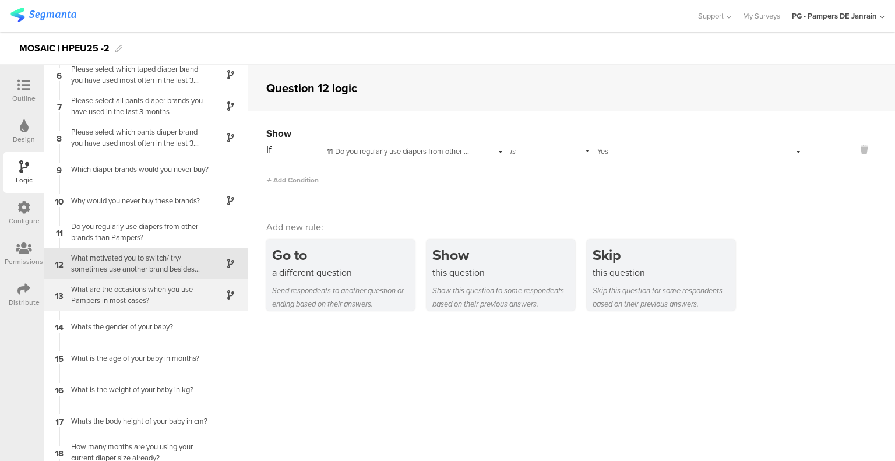
click at [131, 300] on div "What are the occasions when you use Pampers in most cases?" at bounding box center [137, 295] width 146 height 22
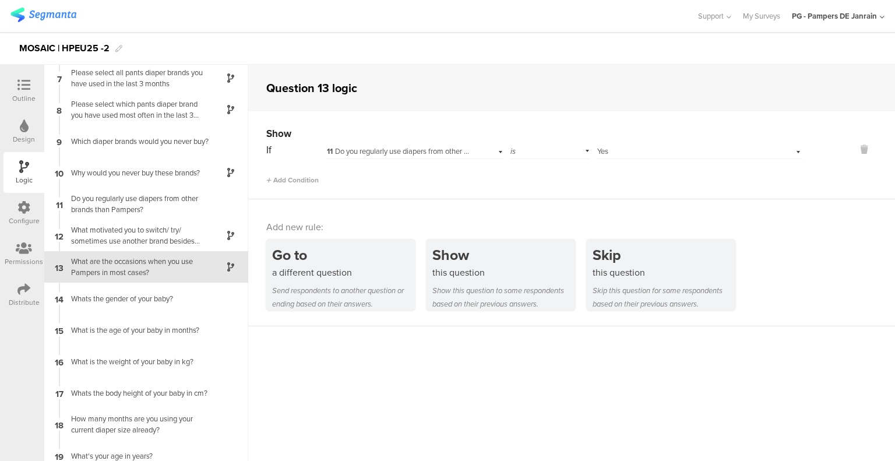
scroll to position [195, 0]
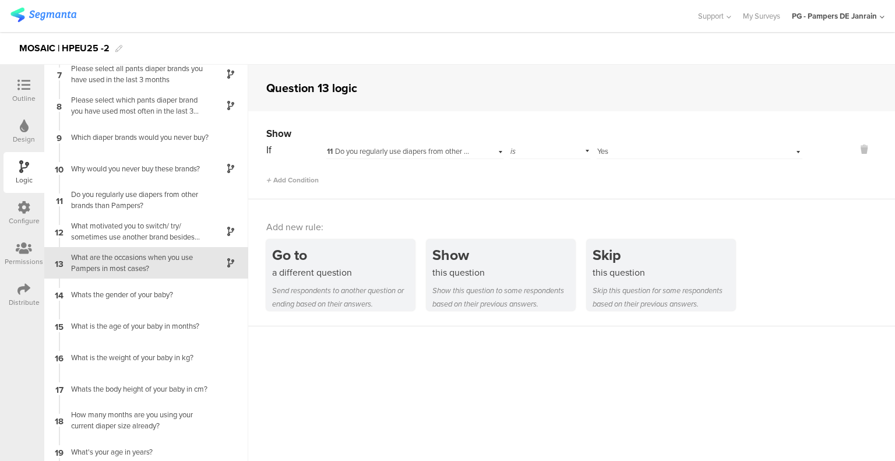
click at [578, 363] on sg-question-logic-editor "Question 13 logic Show If 11 Do you regularly use diapers from other brands tha…" at bounding box center [571, 263] width 646 height 396
click at [184, 229] on div "What motivated you to switch/ try/ sometimes use another brand besides Pampers?" at bounding box center [137, 231] width 146 height 22
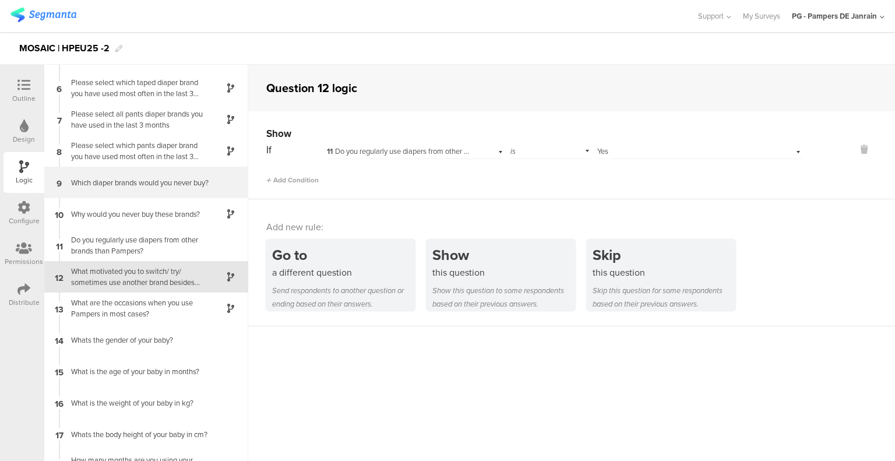
scroll to position [163, 0]
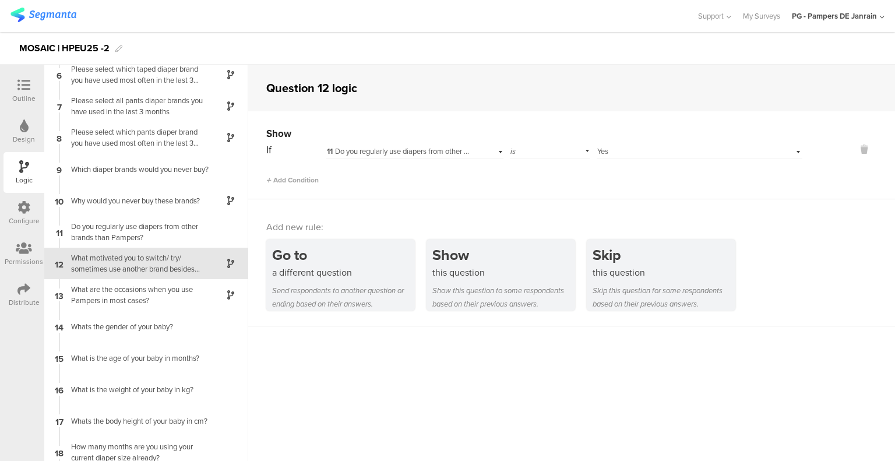
click at [183, 274] on div "What motivated you to switch/ try/ sometimes use another brand besides Pampers?" at bounding box center [137, 263] width 146 height 22
click at [28, 303] on div "Distribute" at bounding box center [24, 302] width 31 height 10
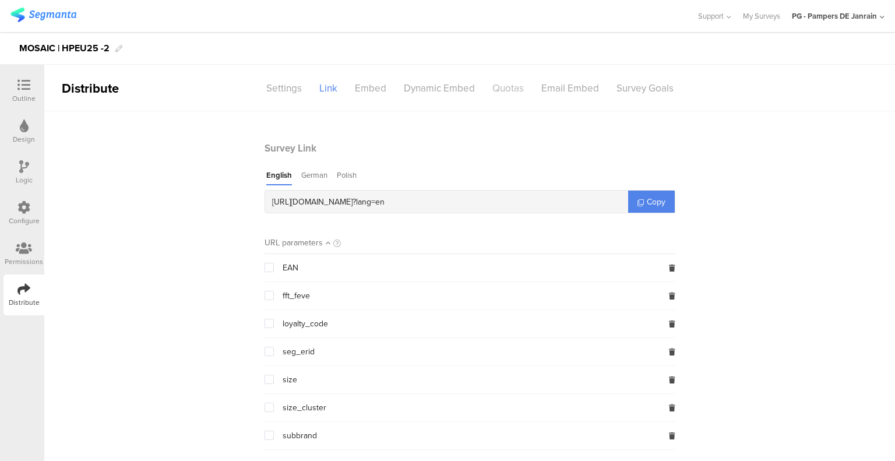
click at [506, 88] on div "Quotas" at bounding box center [507, 88] width 49 height 20
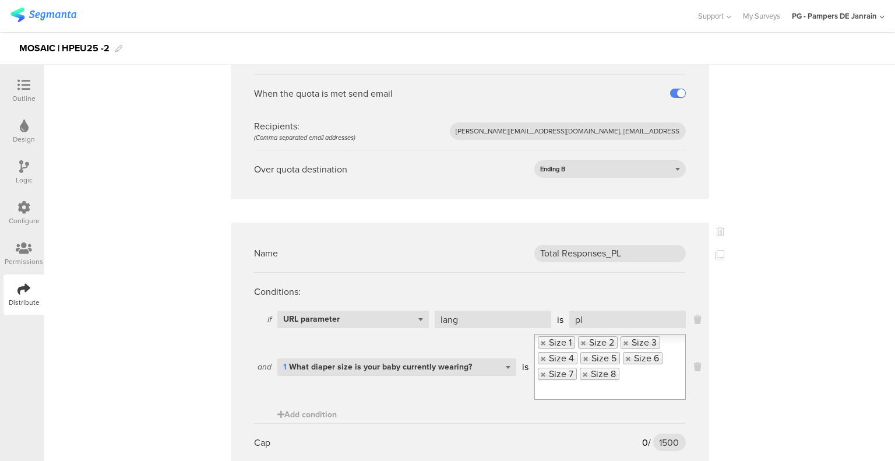
scroll to position [291, 0]
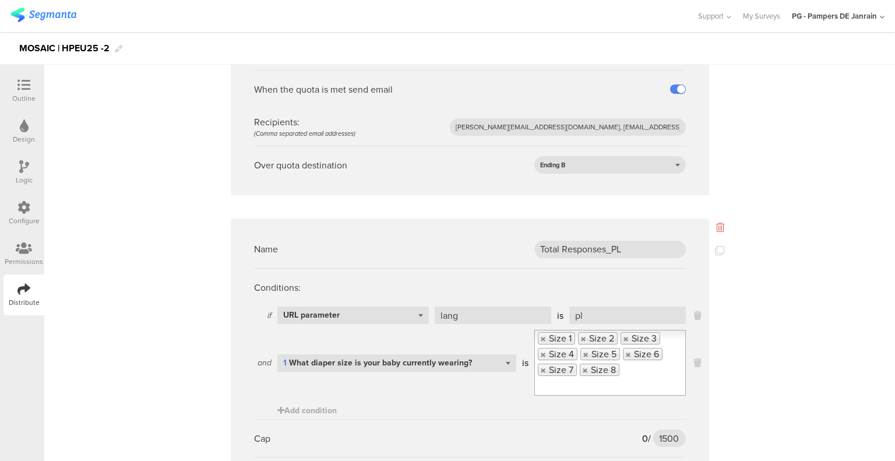
click at [718, 222] on icon at bounding box center [720, 226] width 8 height 9
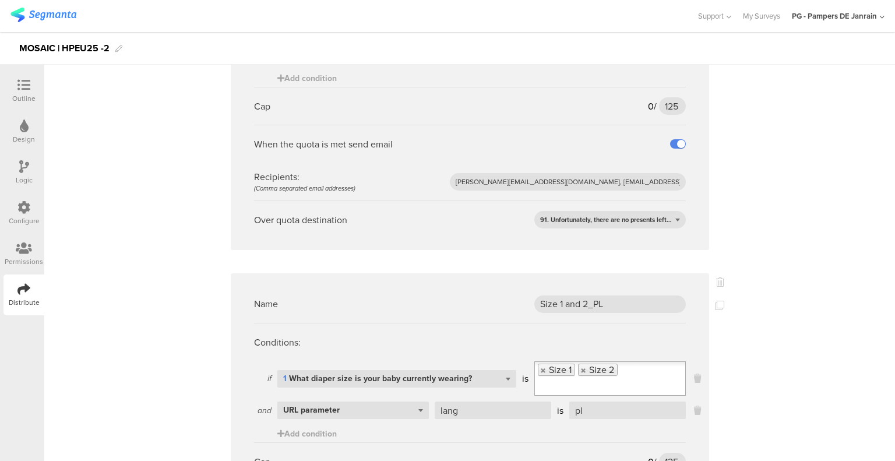
scroll to position [641, 0]
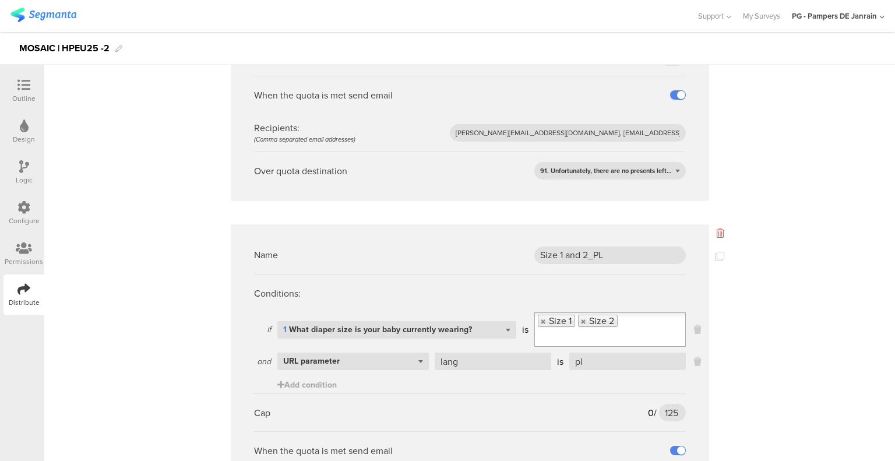
click at [716, 228] on icon at bounding box center [720, 232] width 8 height 9
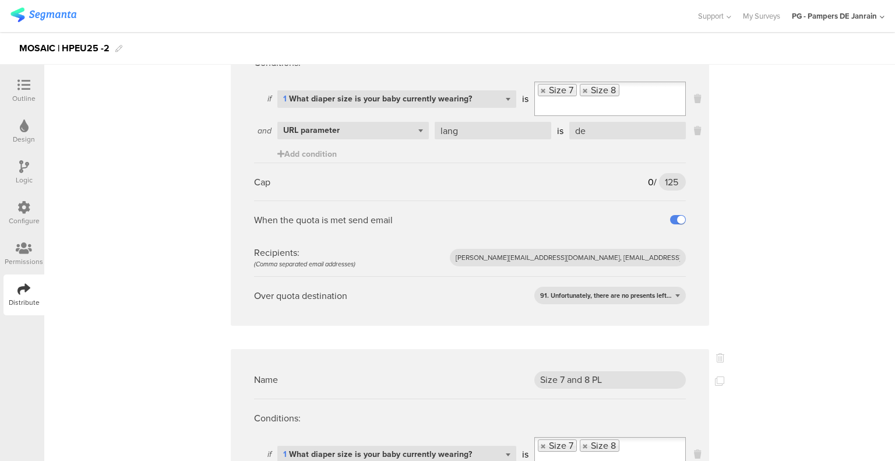
scroll to position [932, 0]
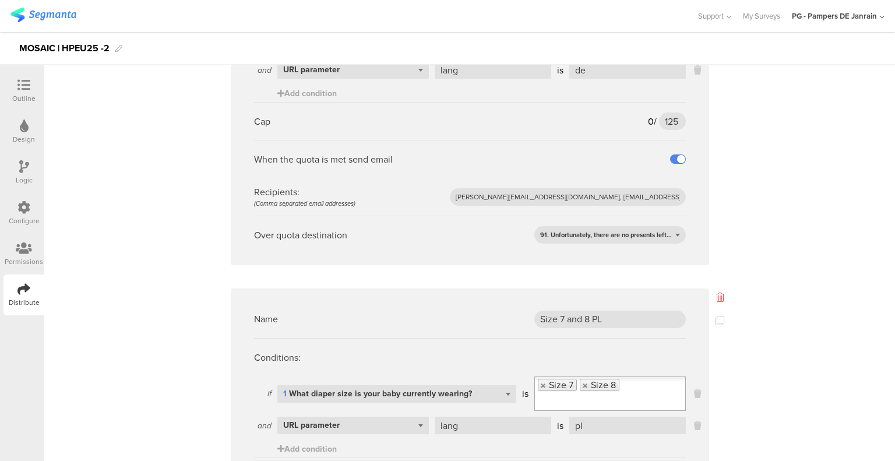
click at [716, 292] on icon at bounding box center [720, 296] width 8 height 9
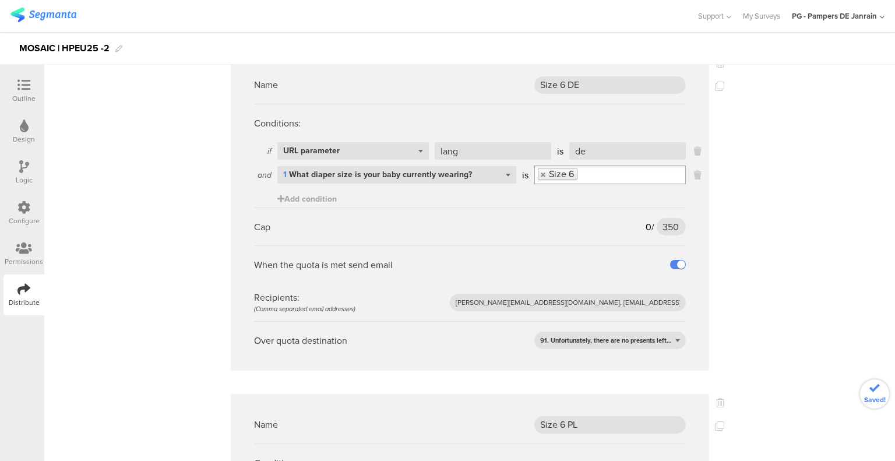
scroll to position [1281, 0]
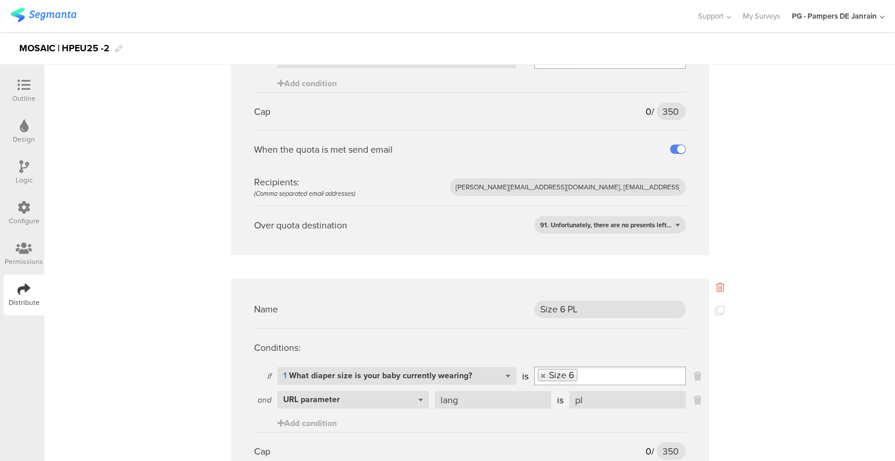
click at [716, 282] on icon at bounding box center [720, 286] width 8 height 9
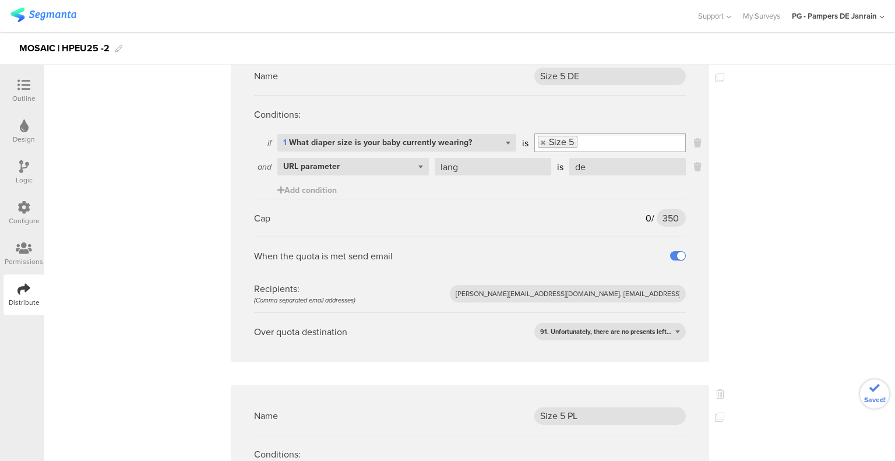
scroll to position [1572, 0]
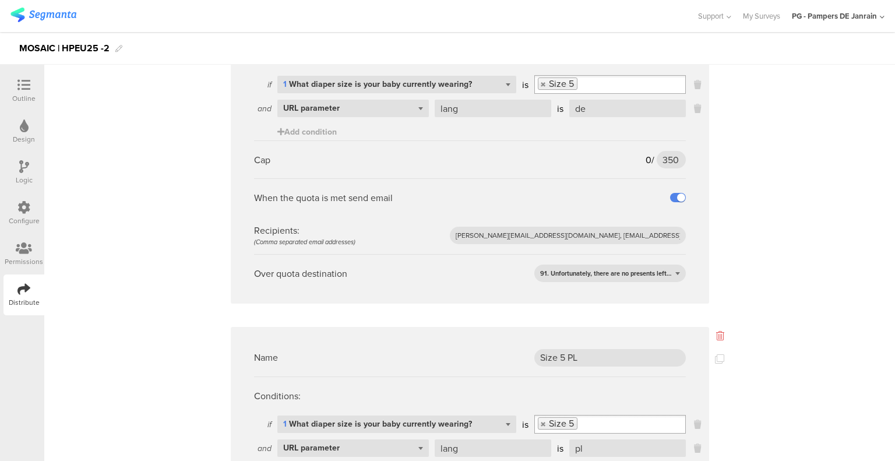
click at [718, 331] on icon at bounding box center [720, 335] width 8 height 9
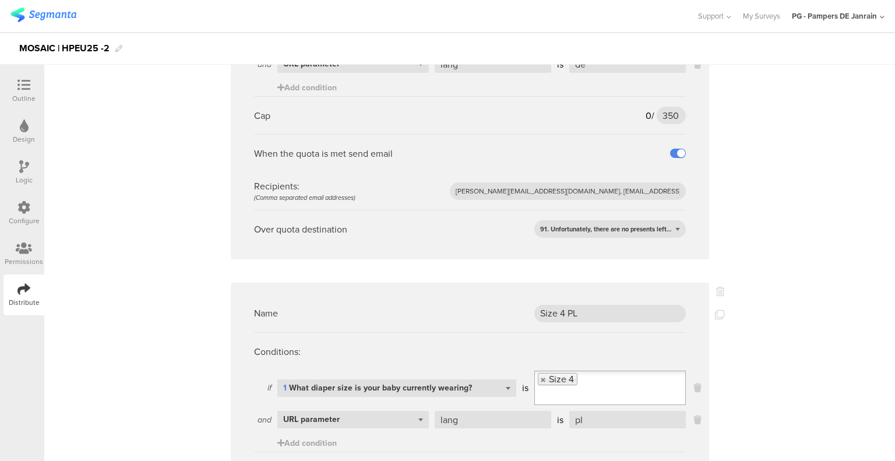
scroll to position [1980, 0]
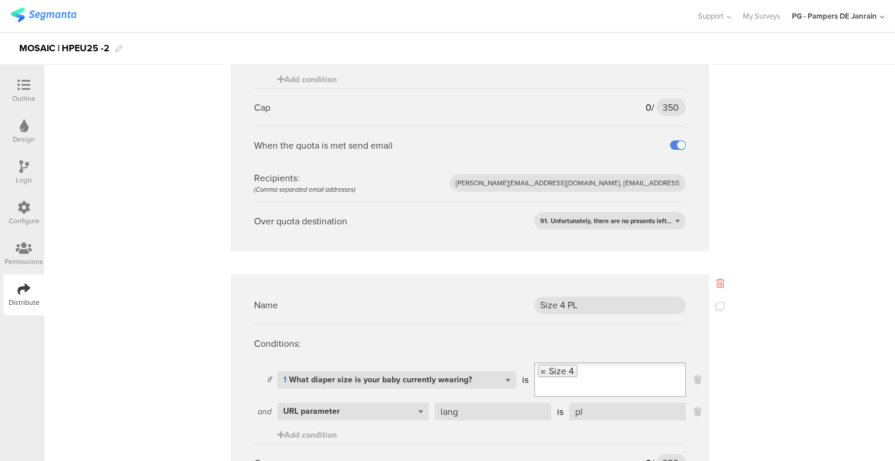
click at [716, 278] on icon at bounding box center [720, 282] width 8 height 9
click at [582, 296] on input "Size 3 quota de" at bounding box center [609, 304] width 151 height 17
drag, startPoint x: 582, startPoint y: 241, endPoint x: 602, endPoint y: 243, distance: 20.0
click at [582, 296] on input "Size 3 quota de" at bounding box center [609, 304] width 151 height 17
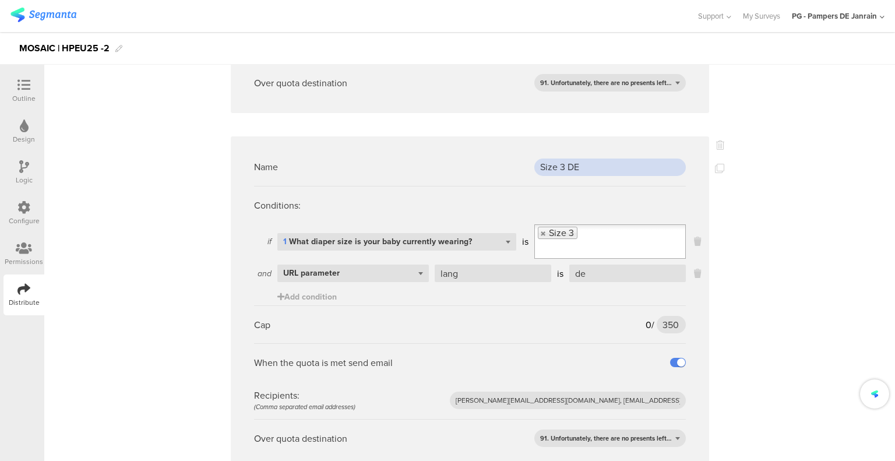
scroll to position [2155, 0]
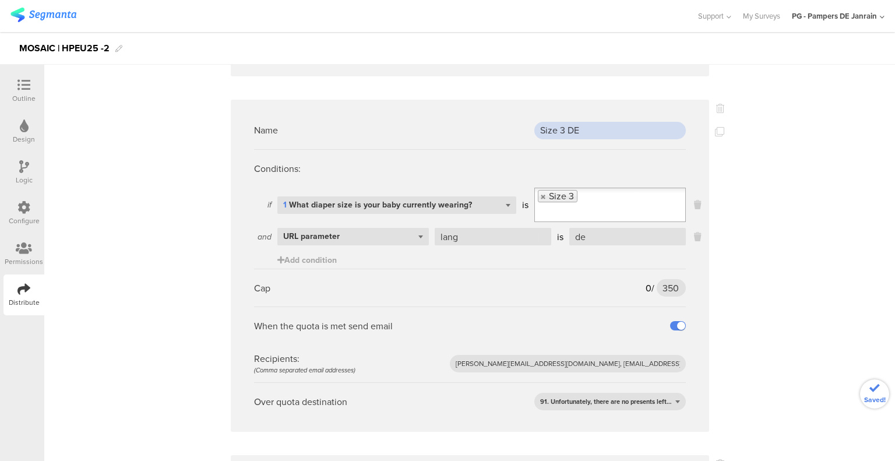
type input "Size 3 DE"
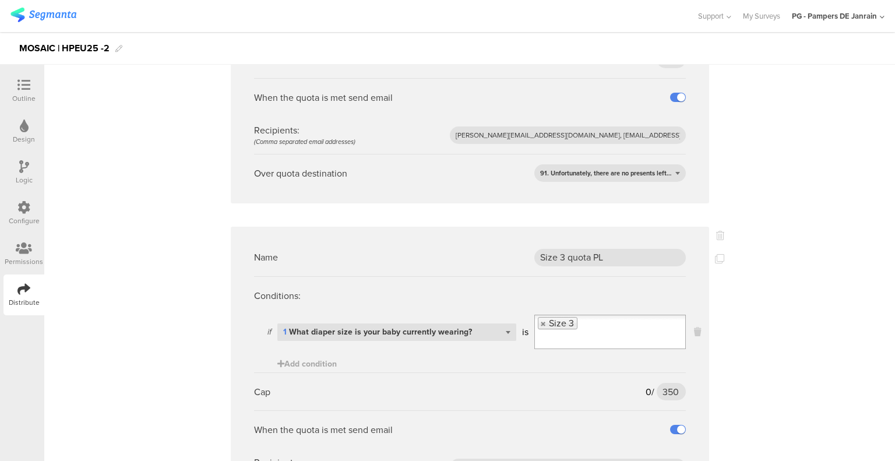
scroll to position [2388, 0]
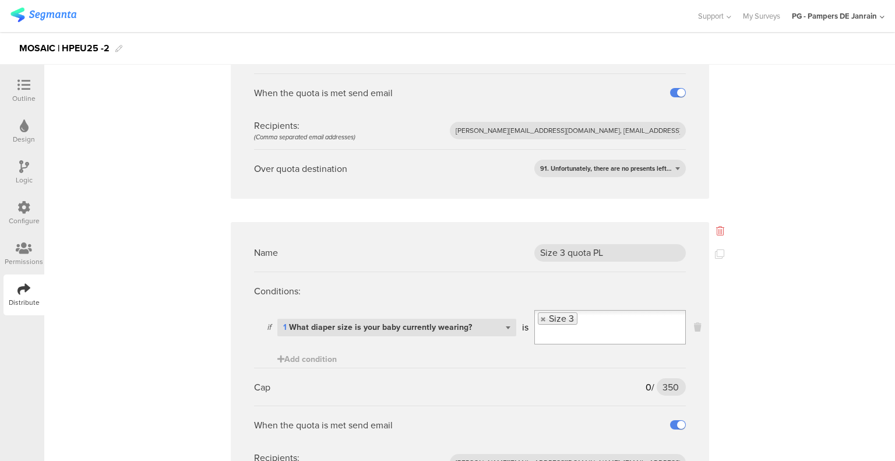
click at [716, 226] on icon at bounding box center [720, 230] width 8 height 9
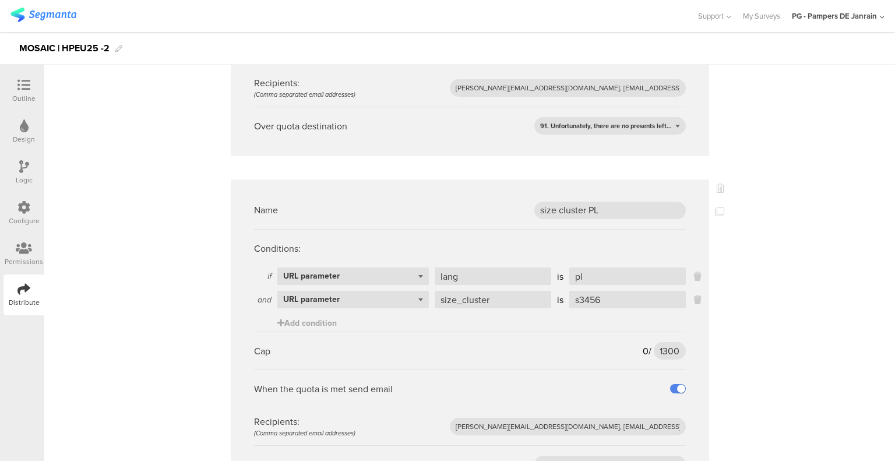
scroll to position [2783, 0]
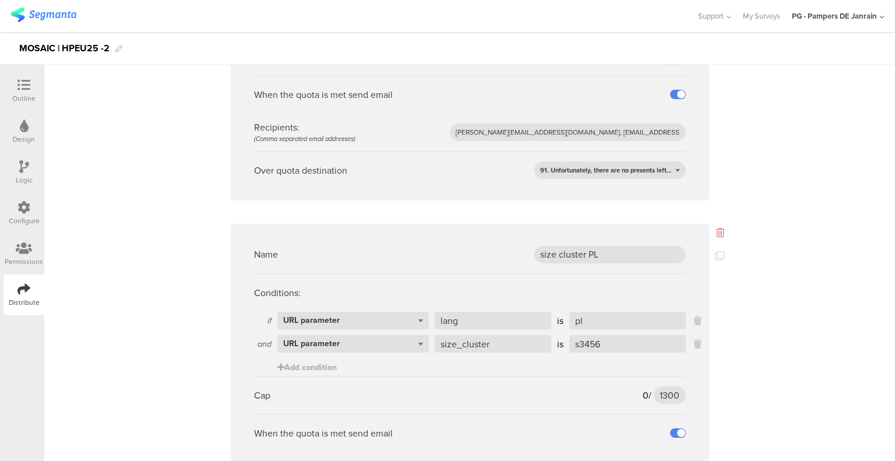
click at [718, 228] on icon at bounding box center [720, 232] width 8 height 9
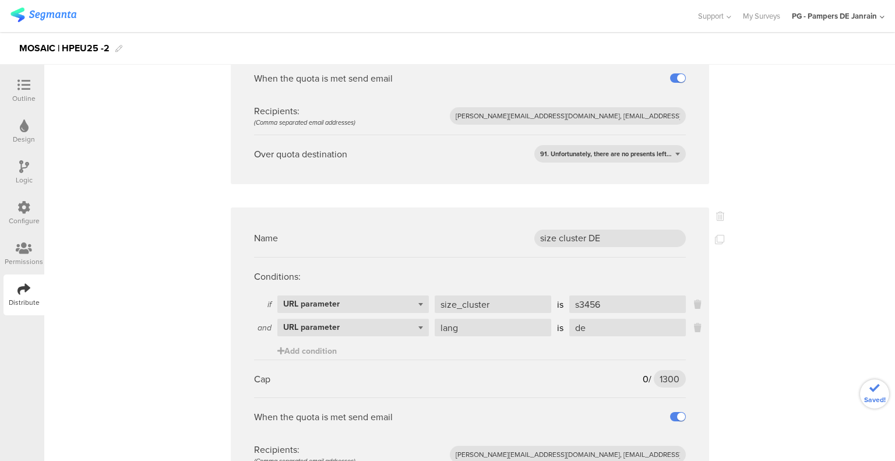
scroll to position [2328, 0]
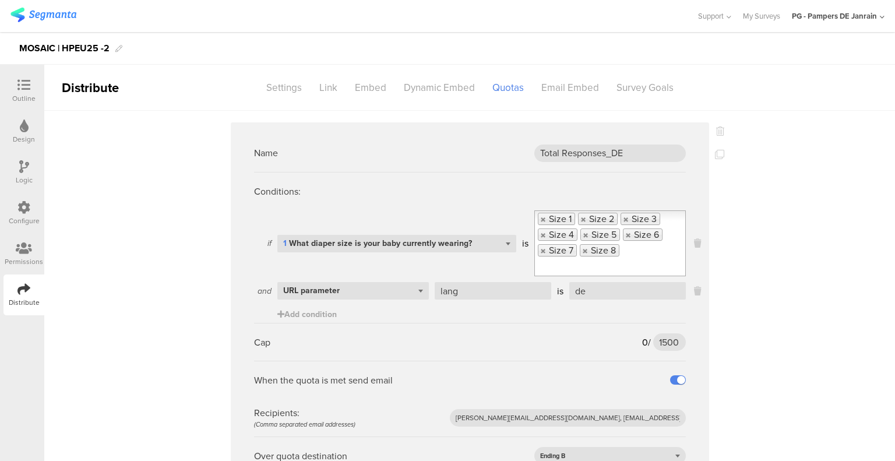
scroll to position [0, 0]
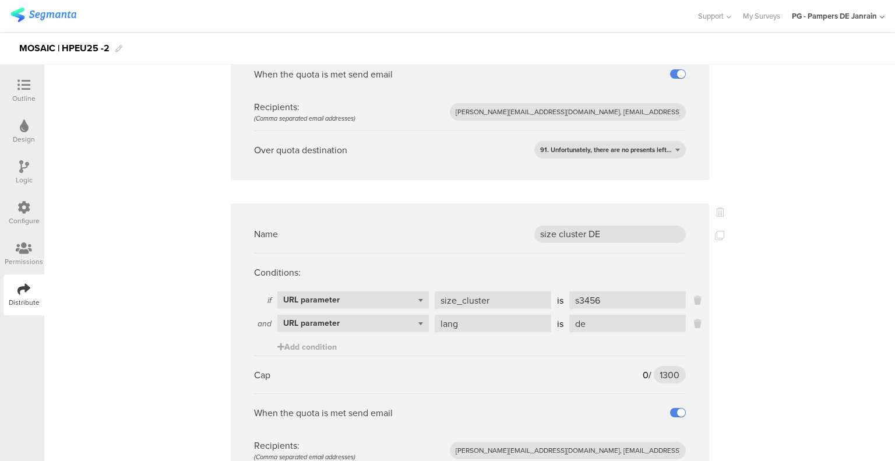
scroll to position [2386, 0]
